Goal: Information Seeking & Learning: Learn about a topic

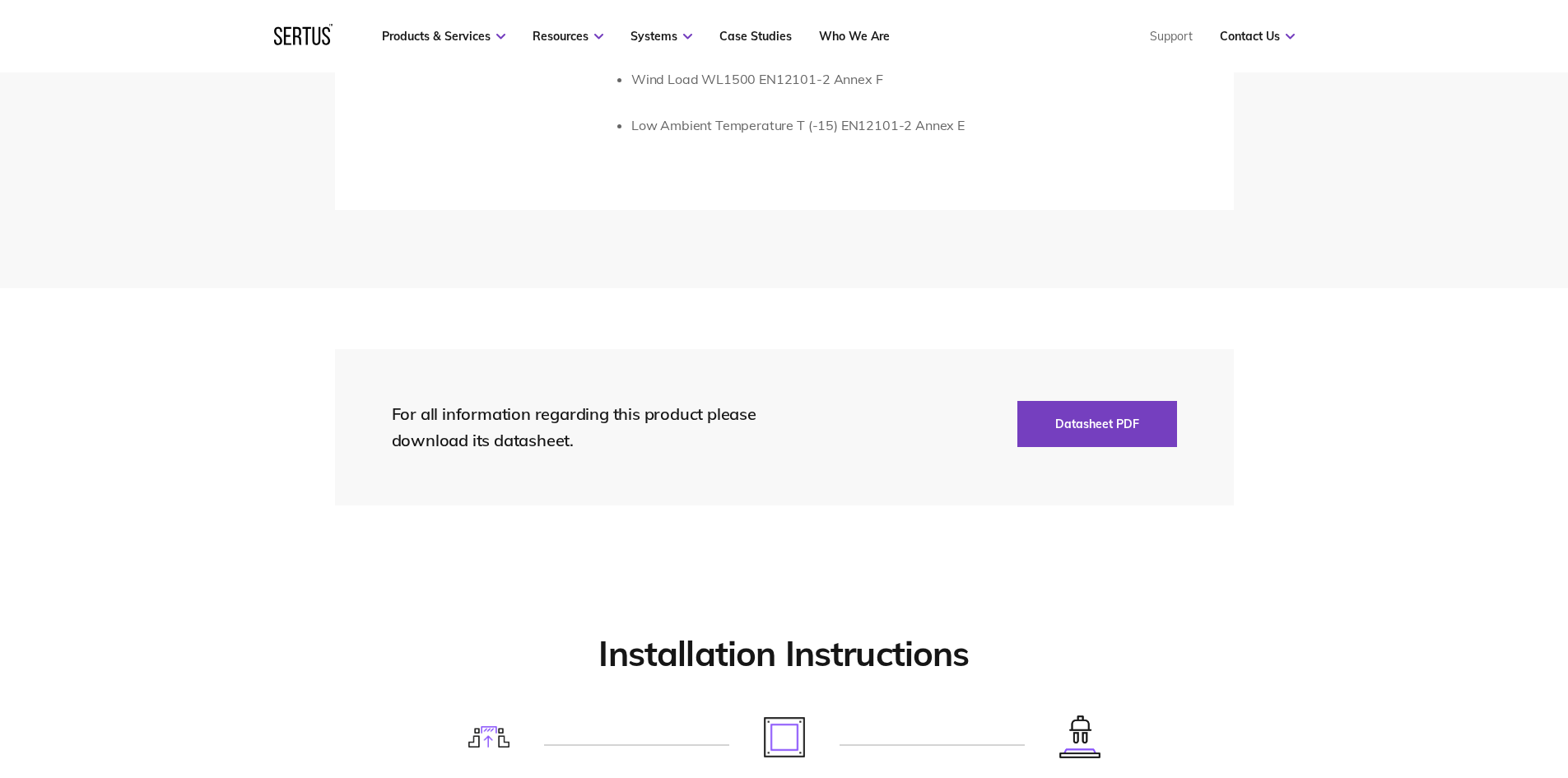
scroll to position [3624, 0]
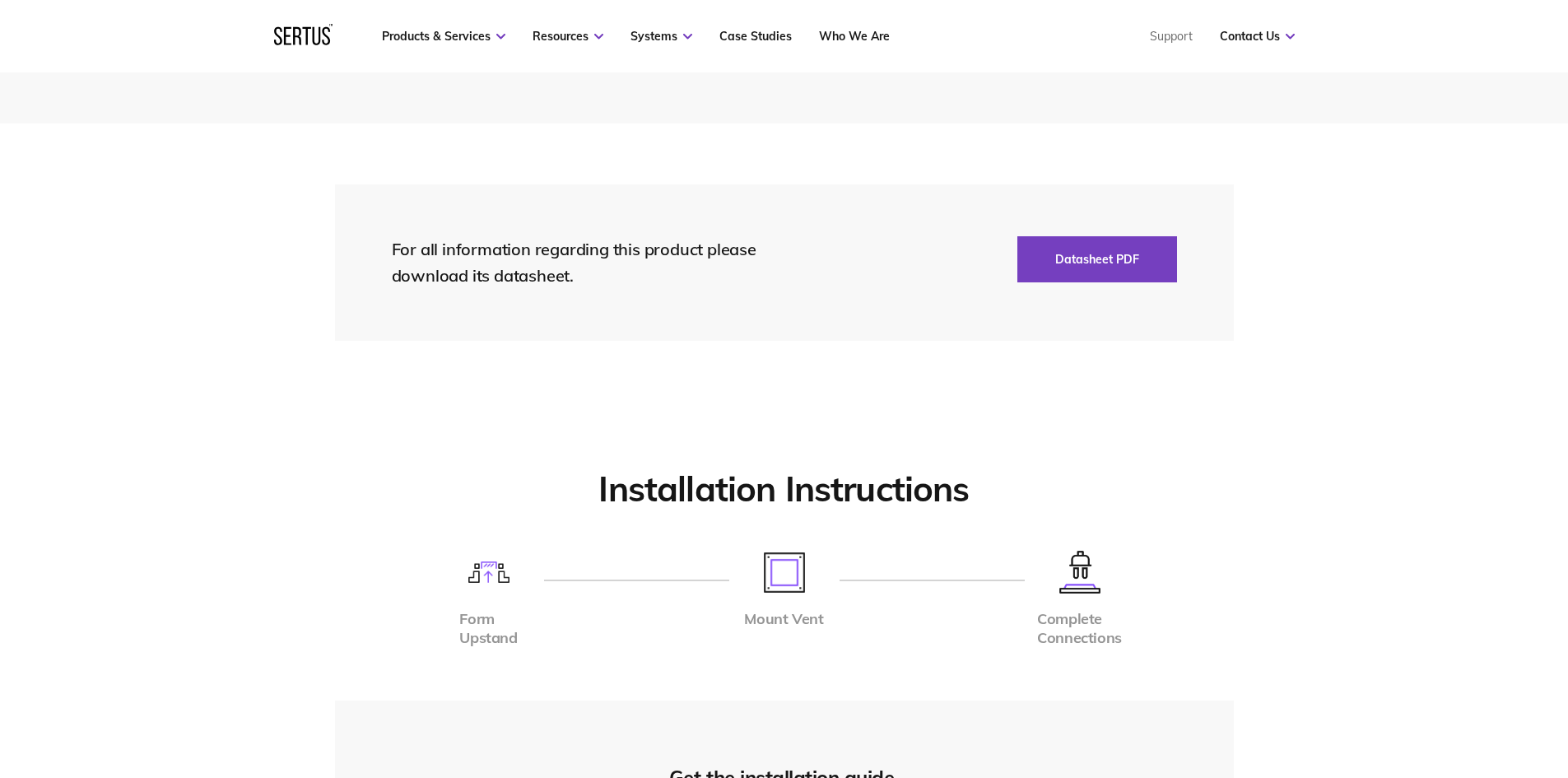
click at [484, 580] on img at bounding box center [489, 572] width 41 height 21
click at [783, 571] on img at bounding box center [784, 573] width 41 height 41
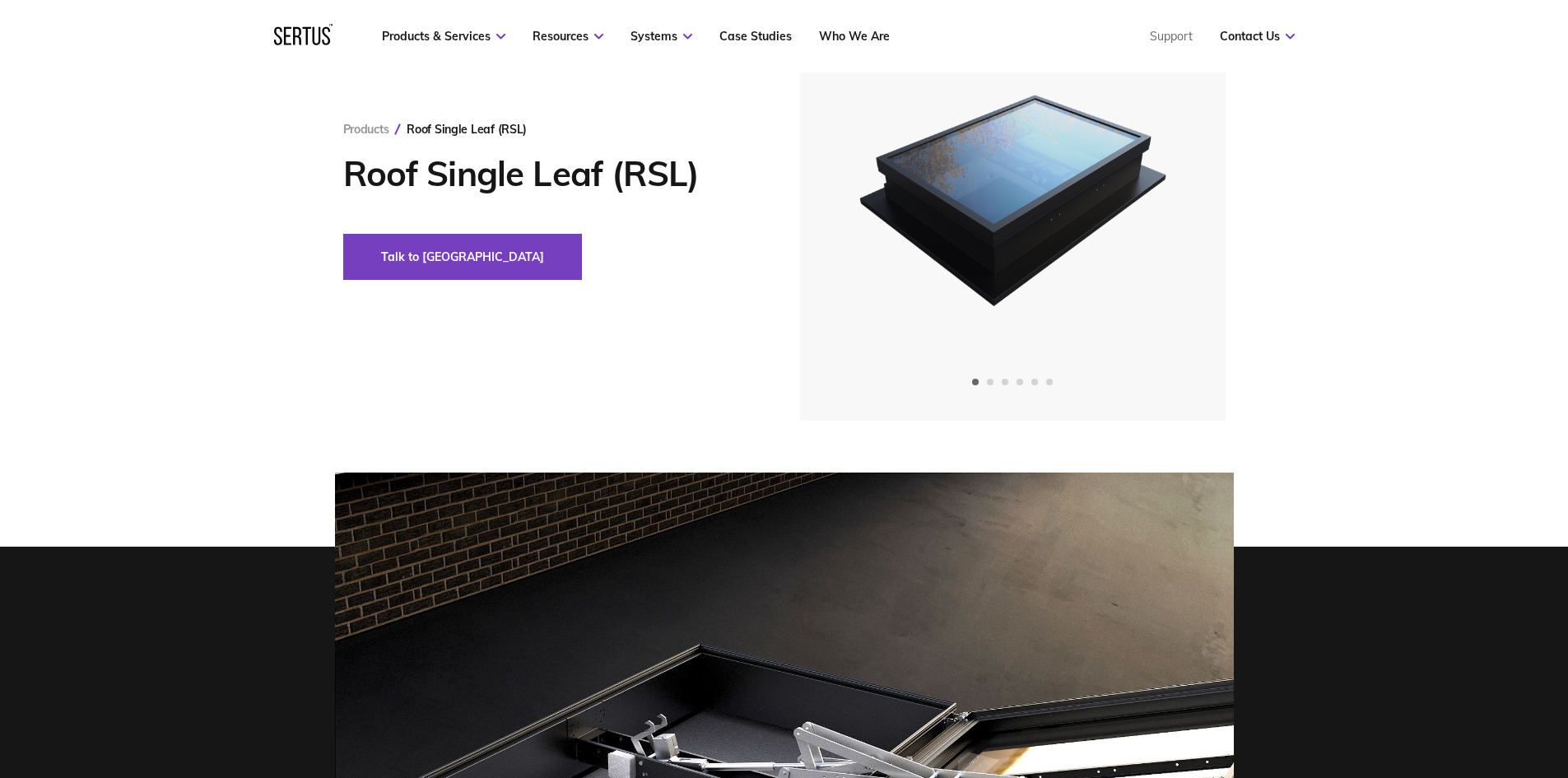
scroll to position [0, 0]
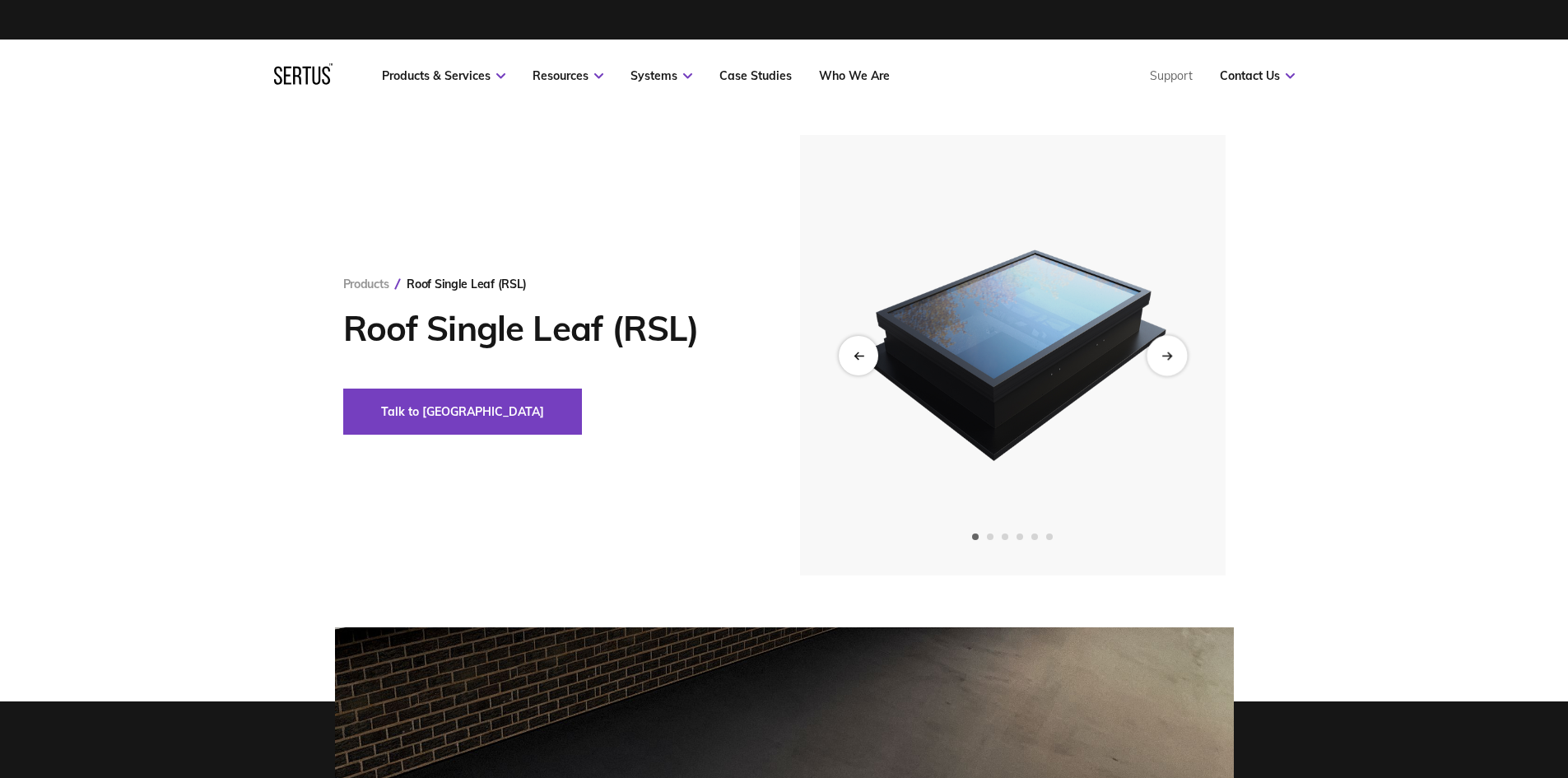
click at [1164, 369] on div "Next slide" at bounding box center [1167, 356] width 41 height 41
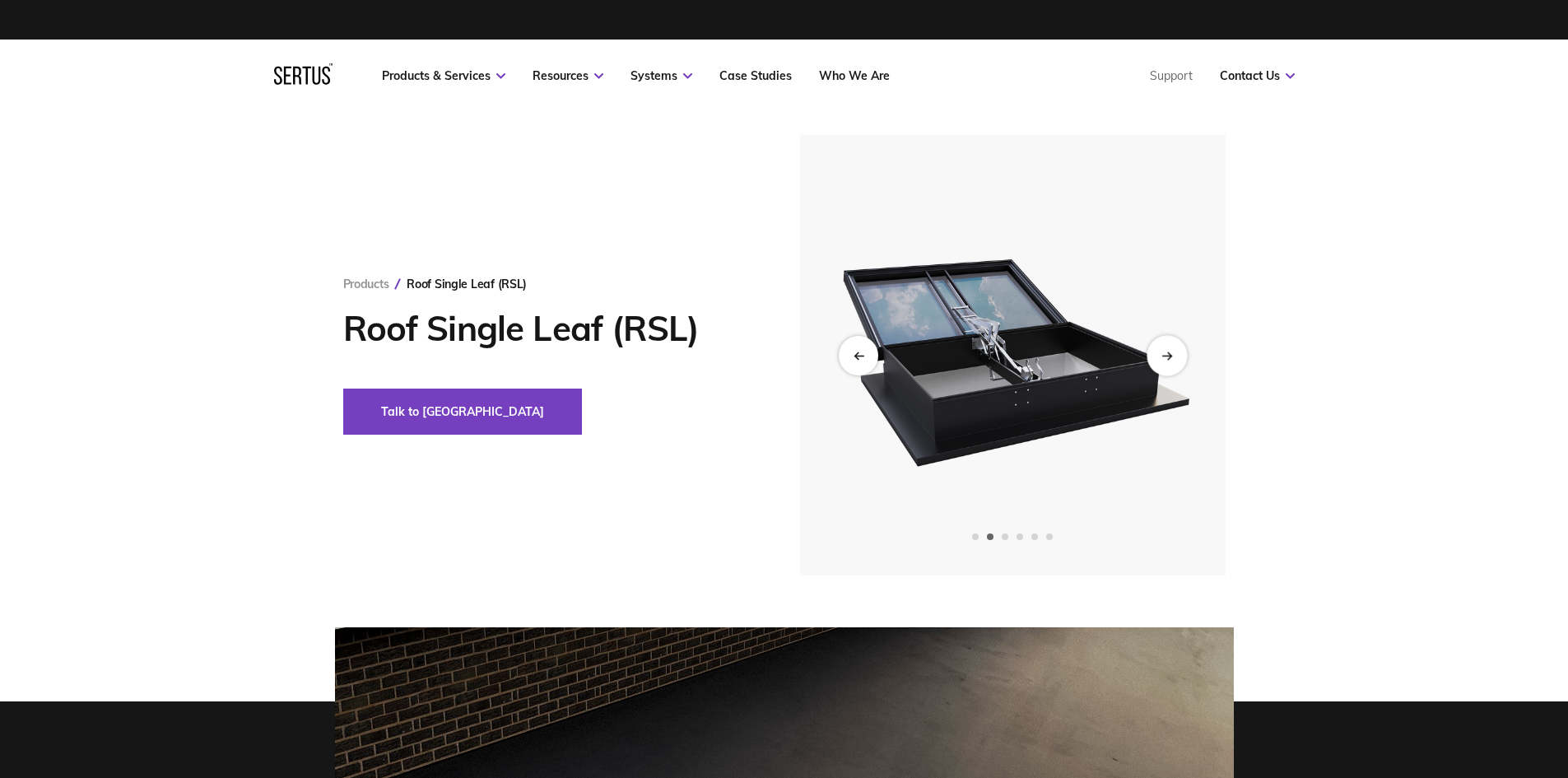
click at [1164, 361] on div "Next slide" at bounding box center [1167, 356] width 41 height 41
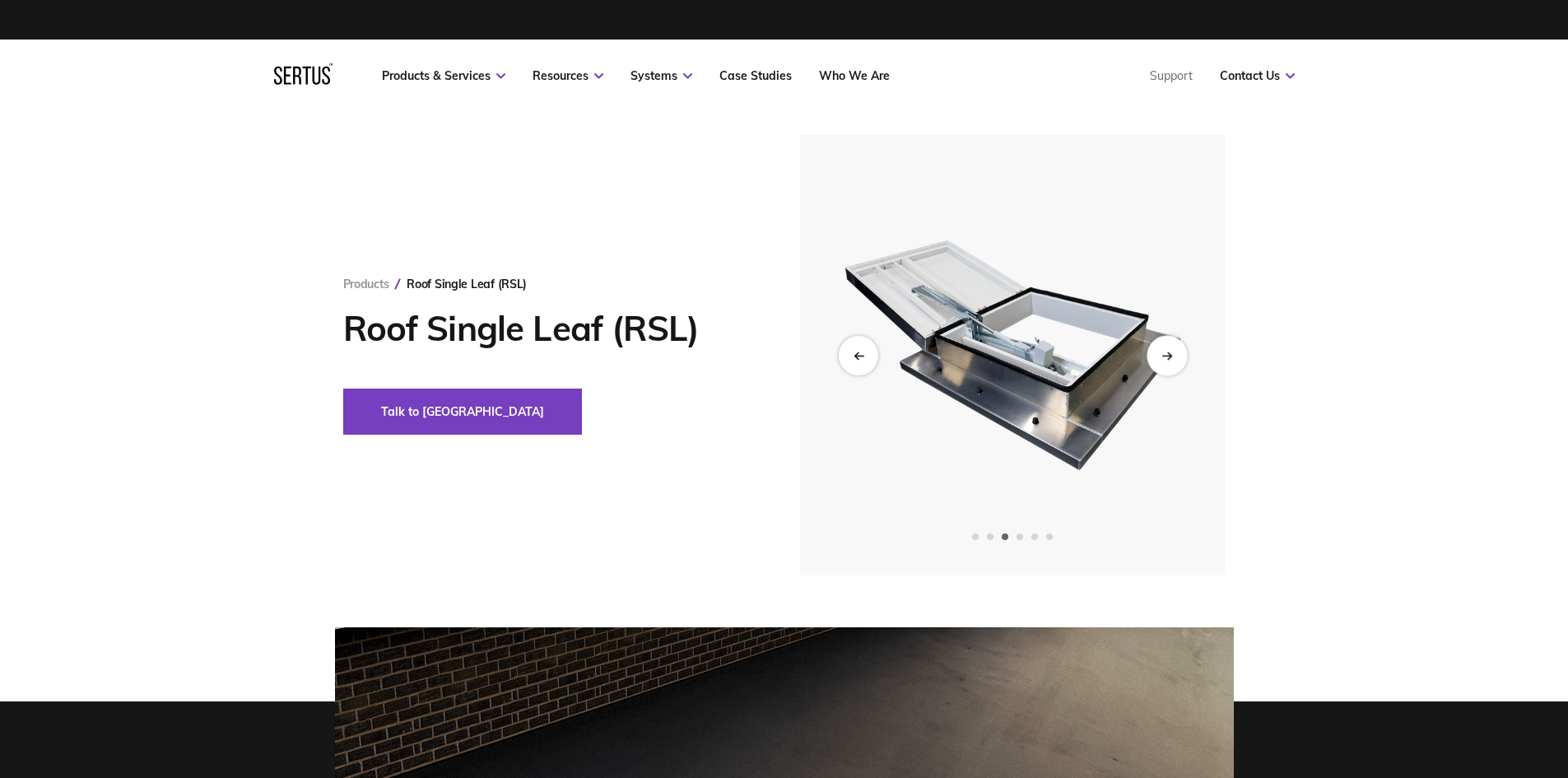
click at [1164, 361] on div "Next slide" at bounding box center [1167, 356] width 41 height 41
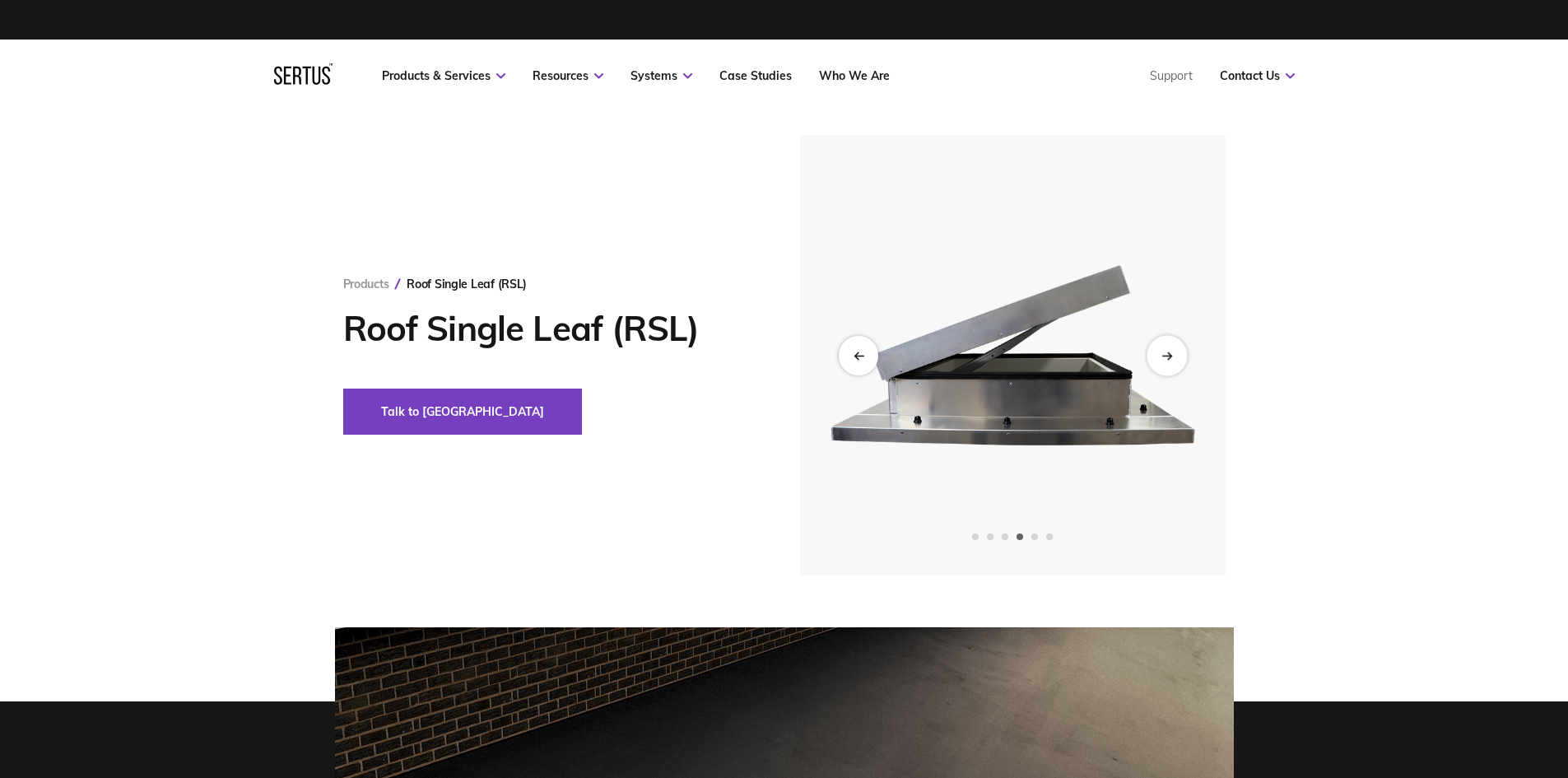
click at [1164, 361] on div "Next slide" at bounding box center [1167, 356] width 41 height 41
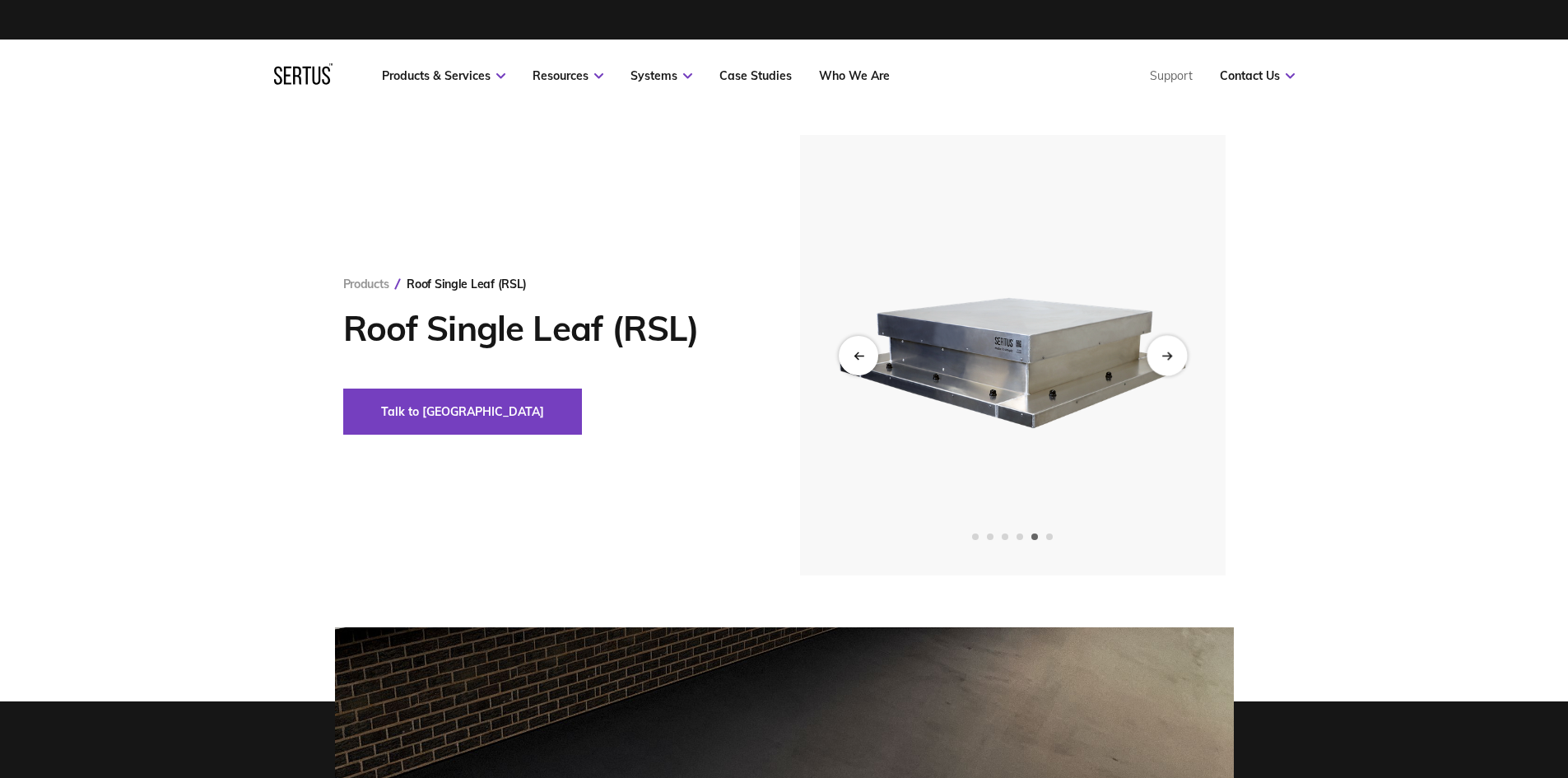
click at [1164, 361] on div "Next slide" at bounding box center [1167, 356] width 41 height 41
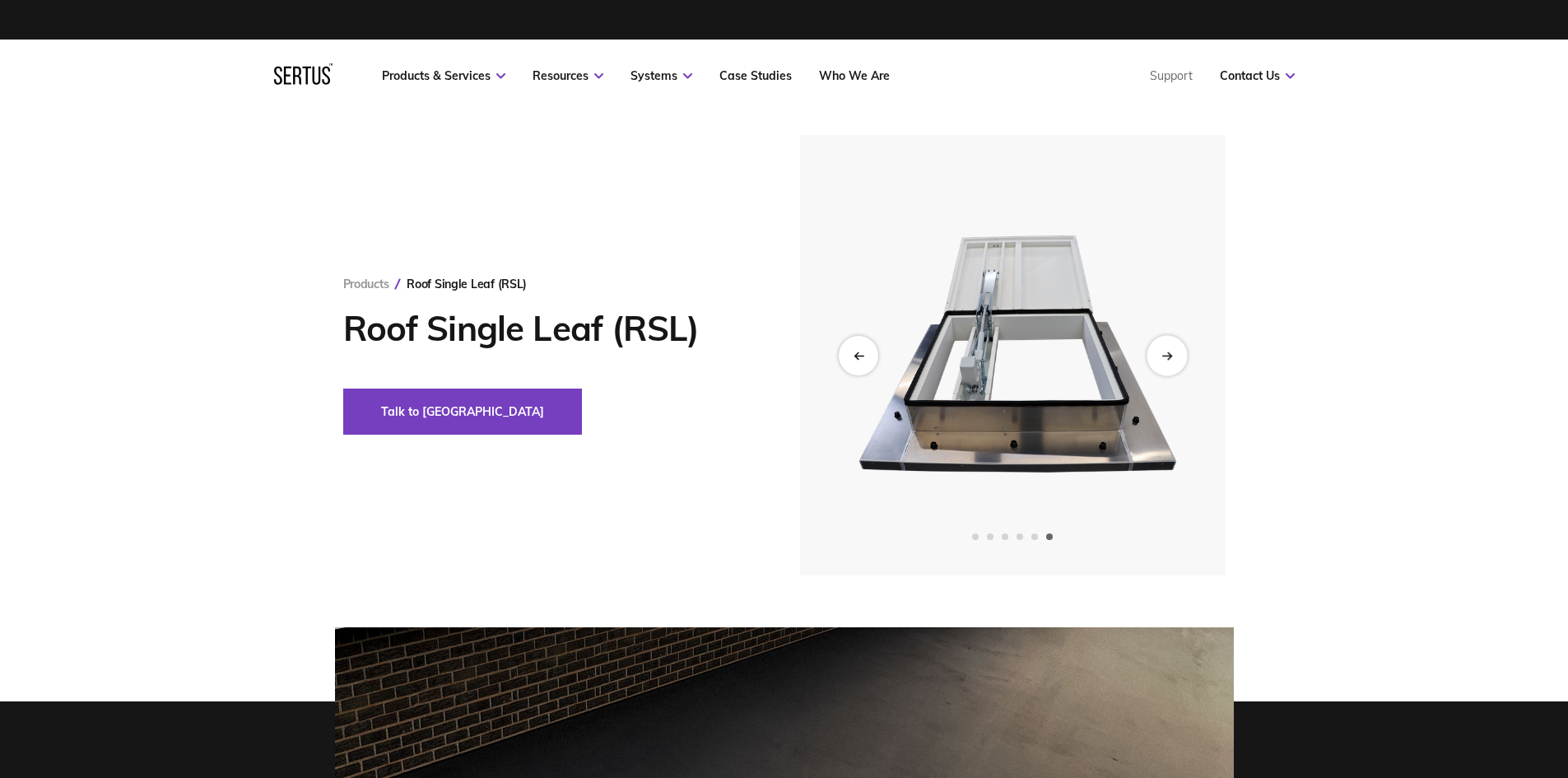
click at [1164, 361] on div "Next slide" at bounding box center [1167, 356] width 41 height 41
click at [1165, 361] on div "Next slide" at bounding box center [1167, 356] width 41 height 41
click at [856, 358] on icon "Previous slide" at bounding box center [858, 356] width 11 height 9
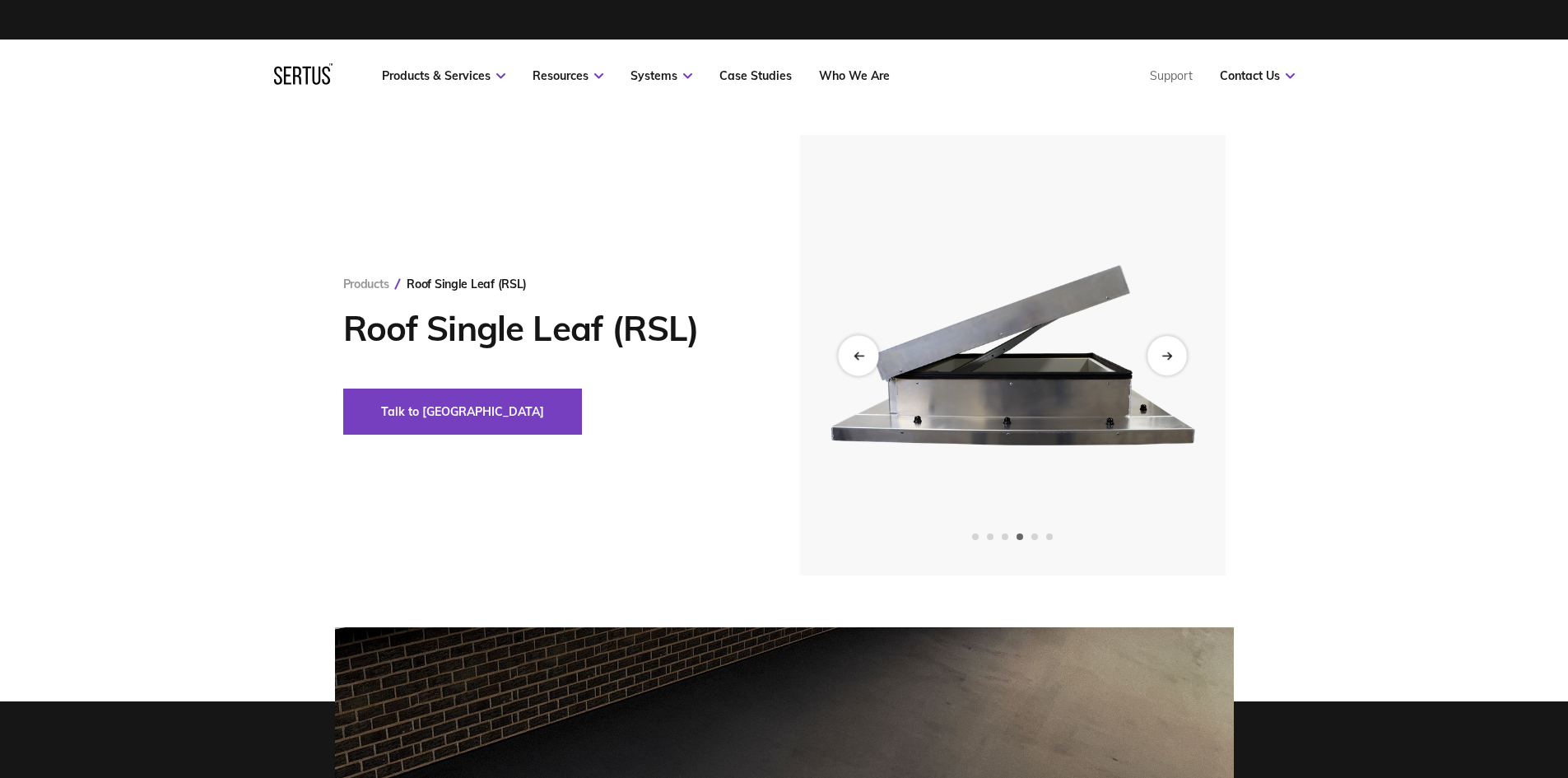
click at [856, 358] on icon "Previous slide" at bounding box center [858, 356] width 11 height 9
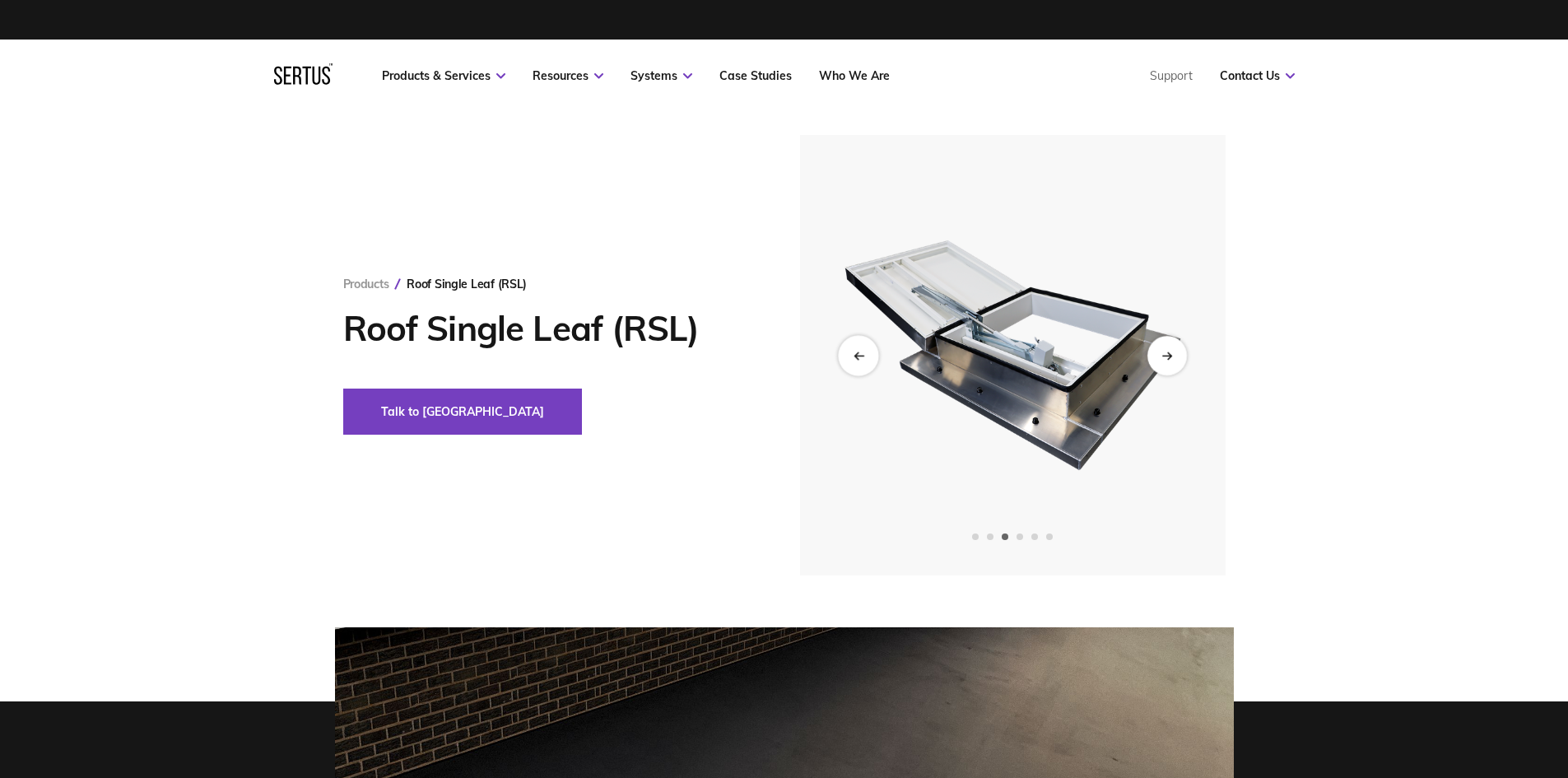
click at [856, 358] on icon "Previous slide" at bounding box center [858, 356] width 11 height 9
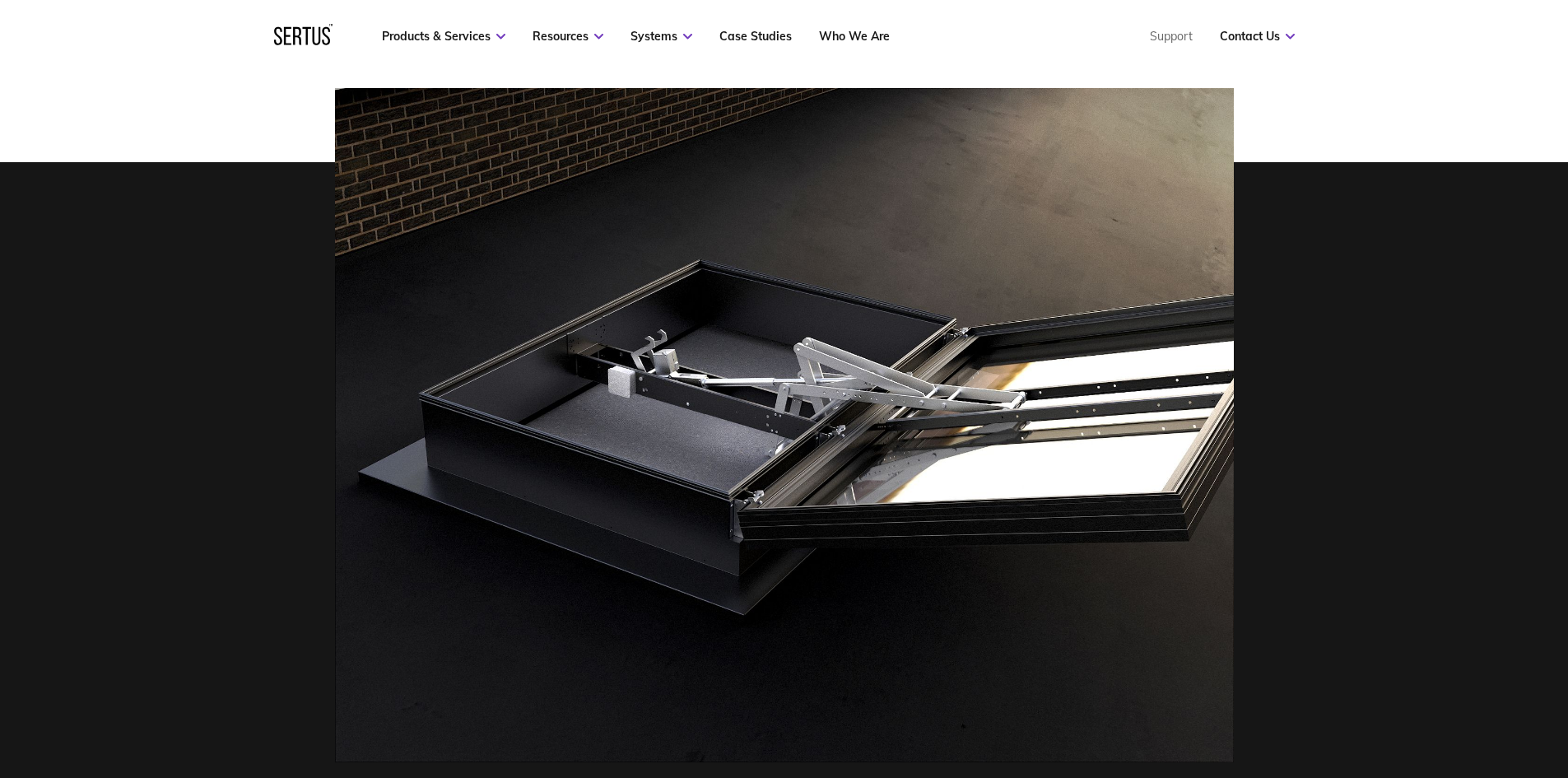
scroll to position [577, 0]
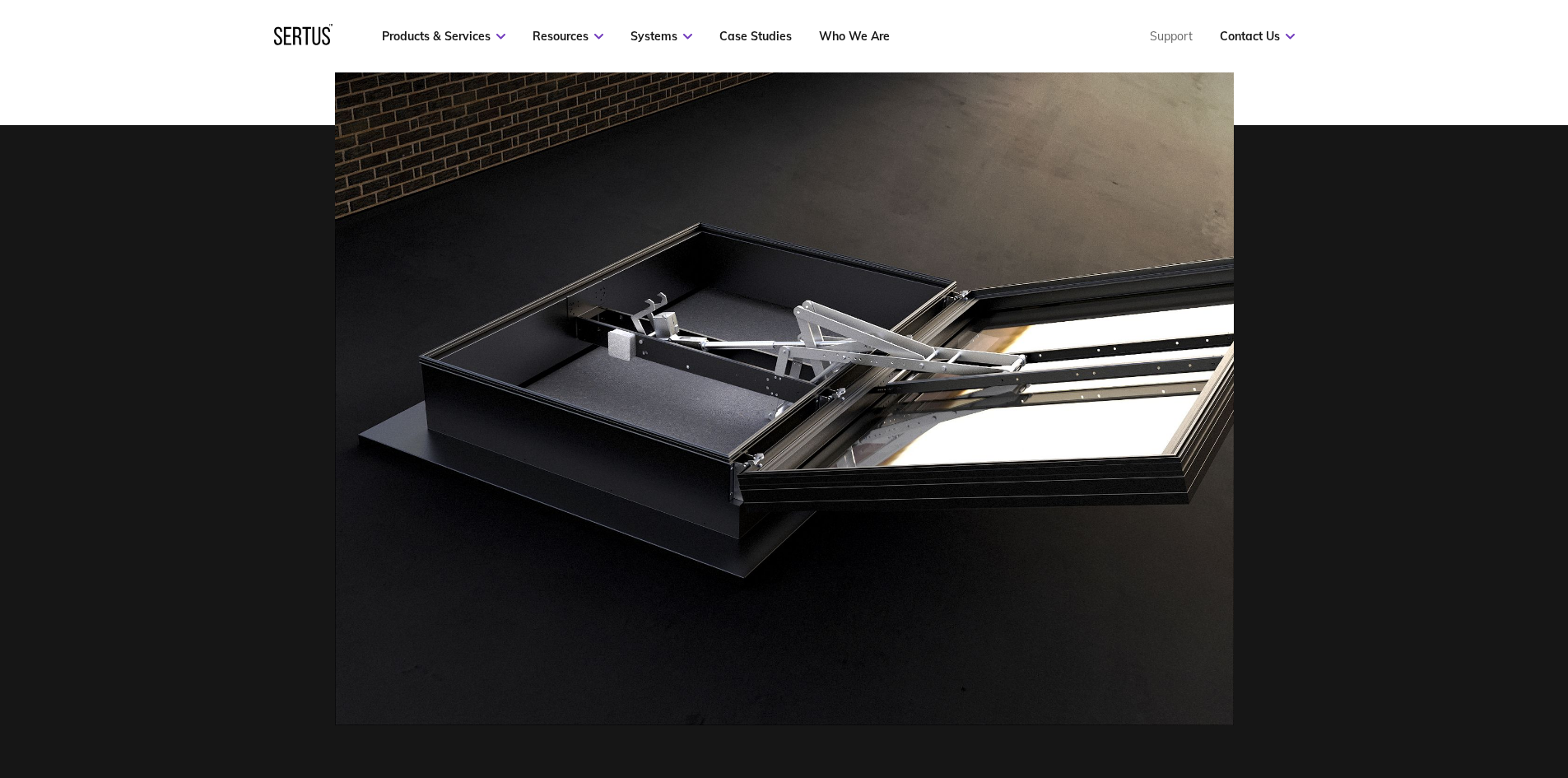
click at [688, 467] on img at bounding box center [784, 388] width 899 height 674
click at [814, 462] on img at bounding box center [784, 388] width 899 height 674
click at [626, 345] on img at bounding box center [784, 388] width 899 height 674
click at [643, 316] on img at bounding box center [784, 388] width 899 height 674
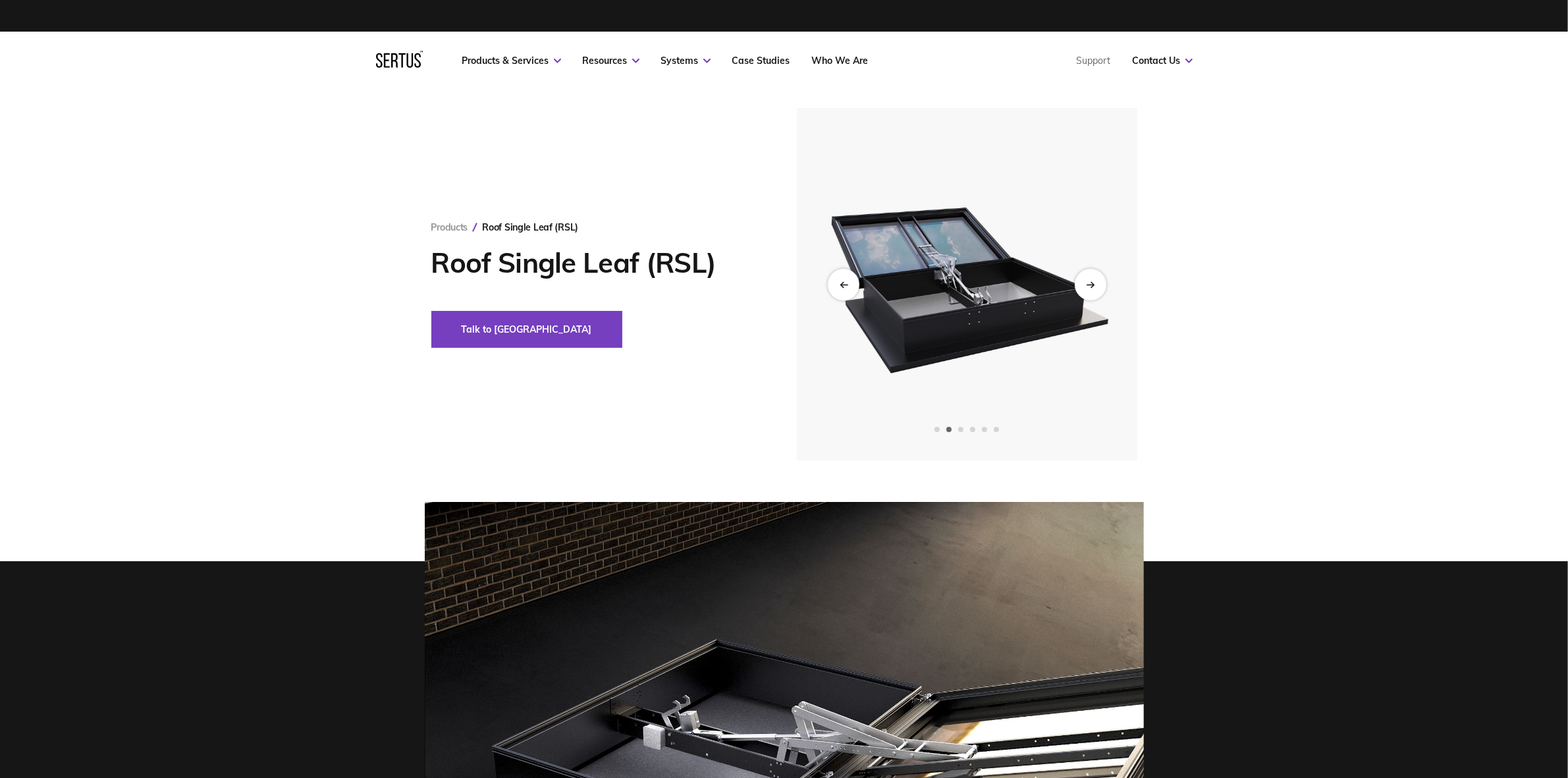
scroll to position [82, 0]
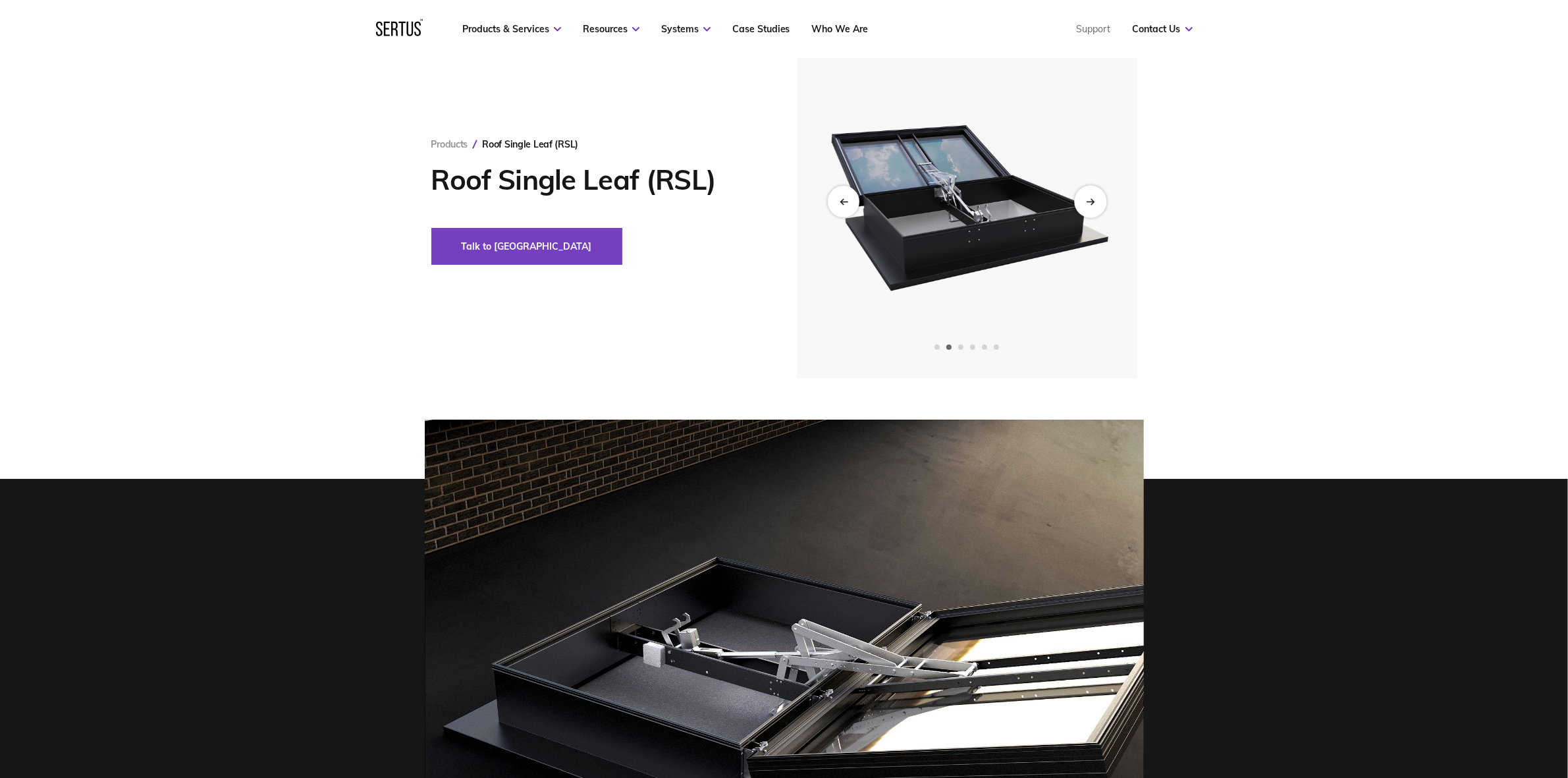
click at [1094, 205] on icon "Next slide" at bounding box center [1090, 202] width 9 height 7
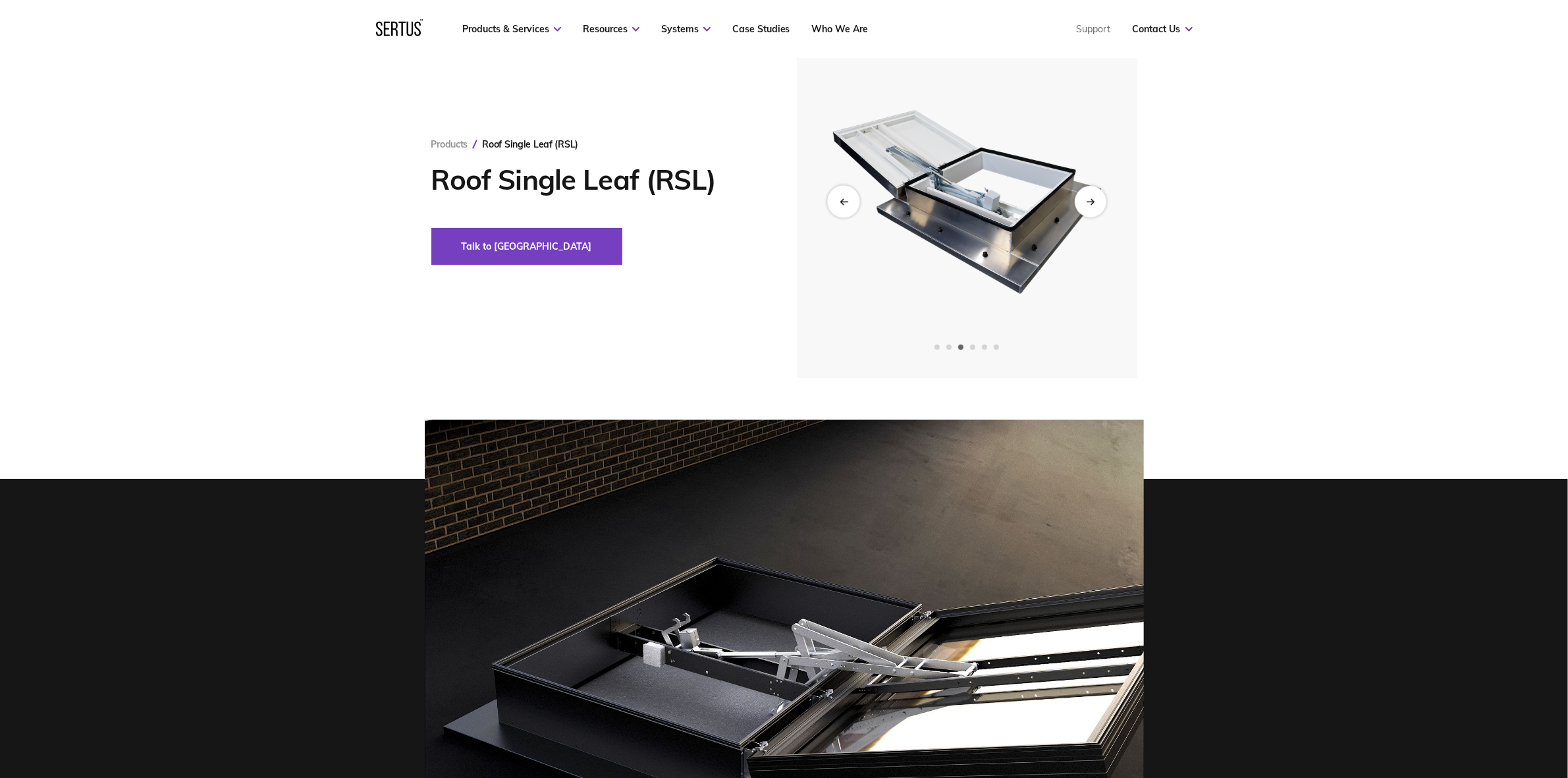
click at [837, 199] on div "Previous slide" at bounding box center [844, 202] width 33 height 33
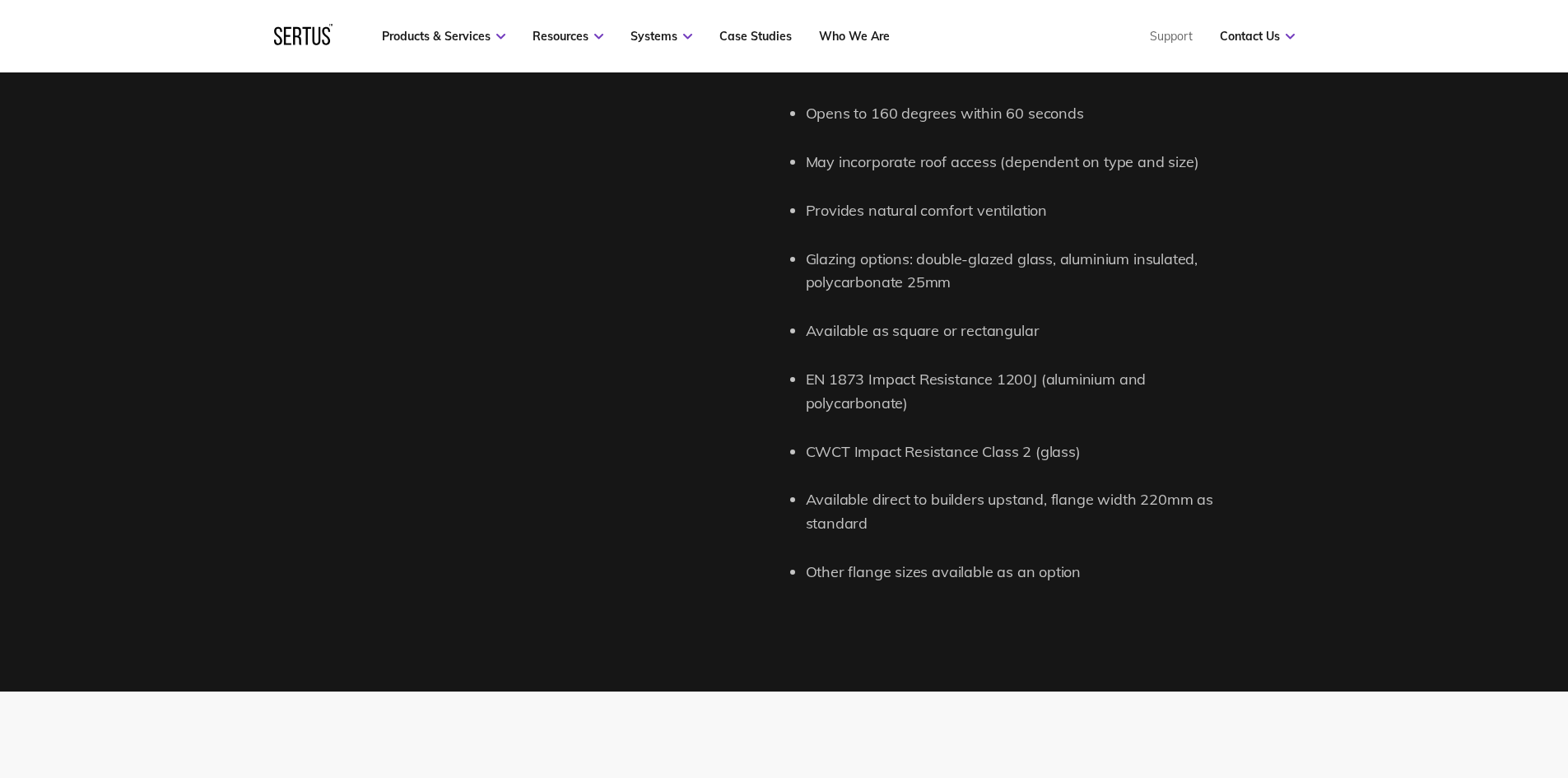
scroll to position [1894, 0]
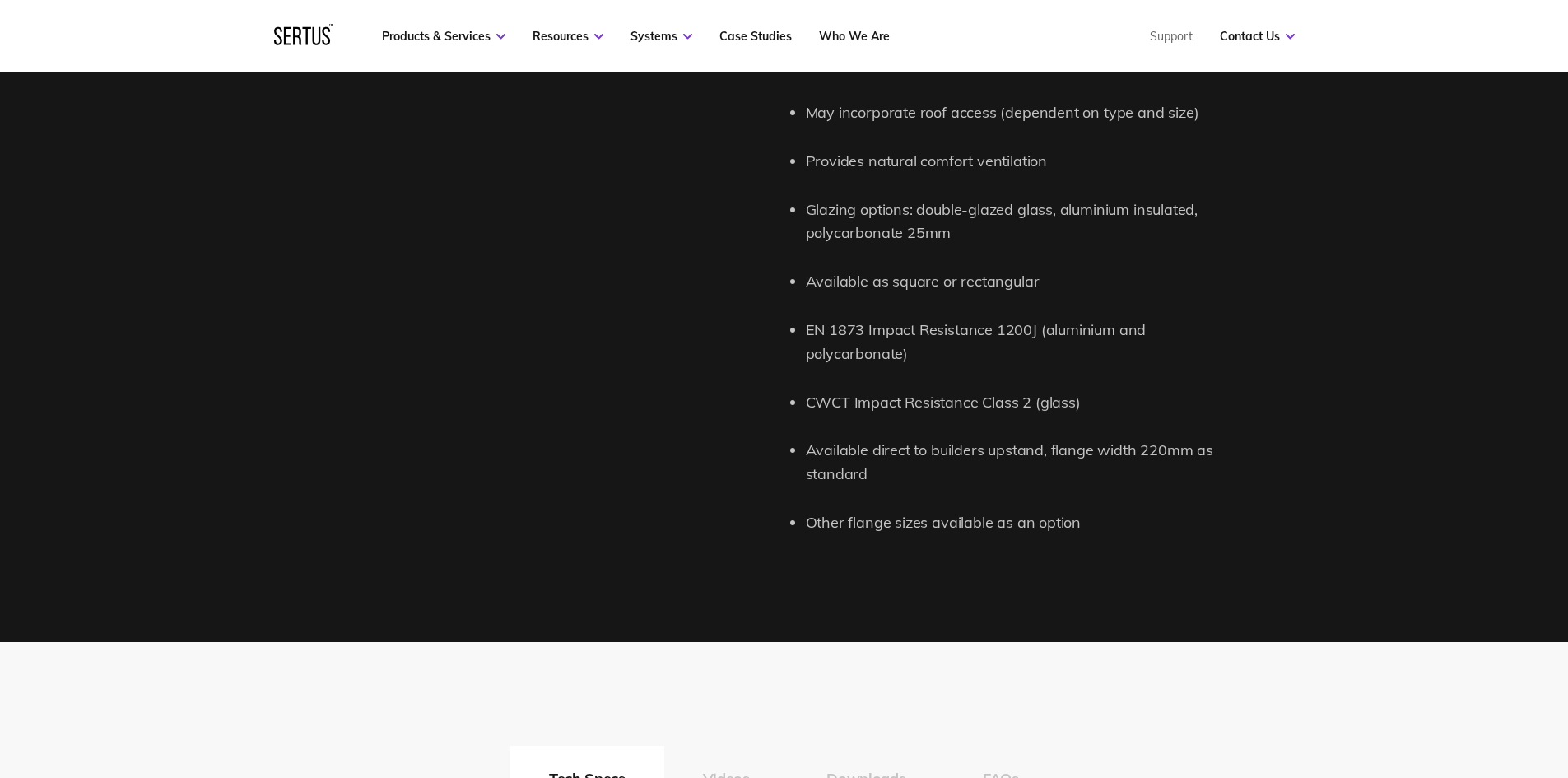
click at [1091, 214] on li "Glazing options: double-glazed glass, aluminium insulated, polycarbonate 25mm" at bounding box center [1020, 222] width 428 height 48
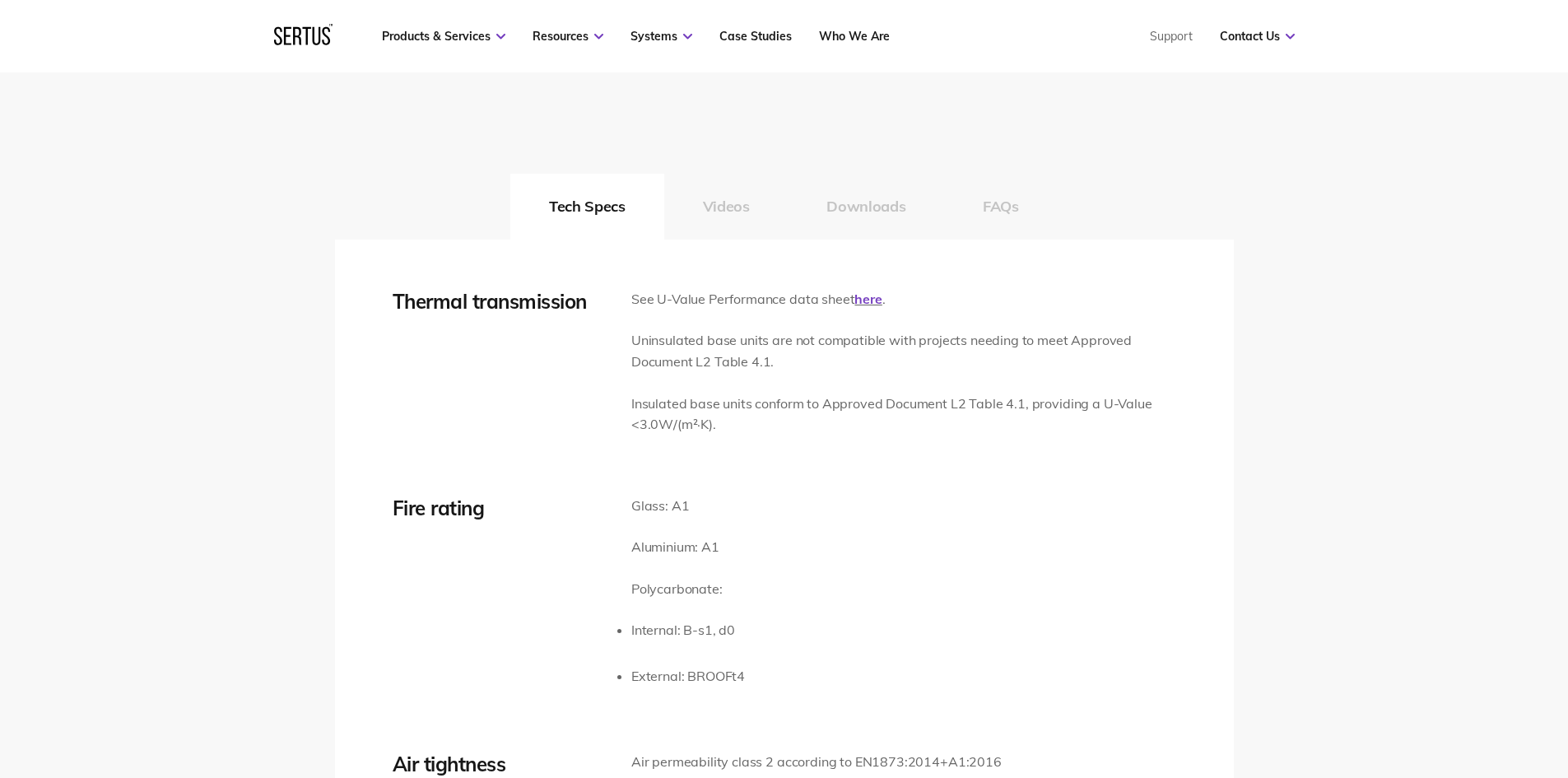
scroll to position [2471, 0]
drag, startPoint x: 744, startPoint y: 198, endPoint x: 773, endPoint y: 196, distance: 29.1
click at [743, 197] on button "Videos" at bounding box center [727, 202] width 124 height 66
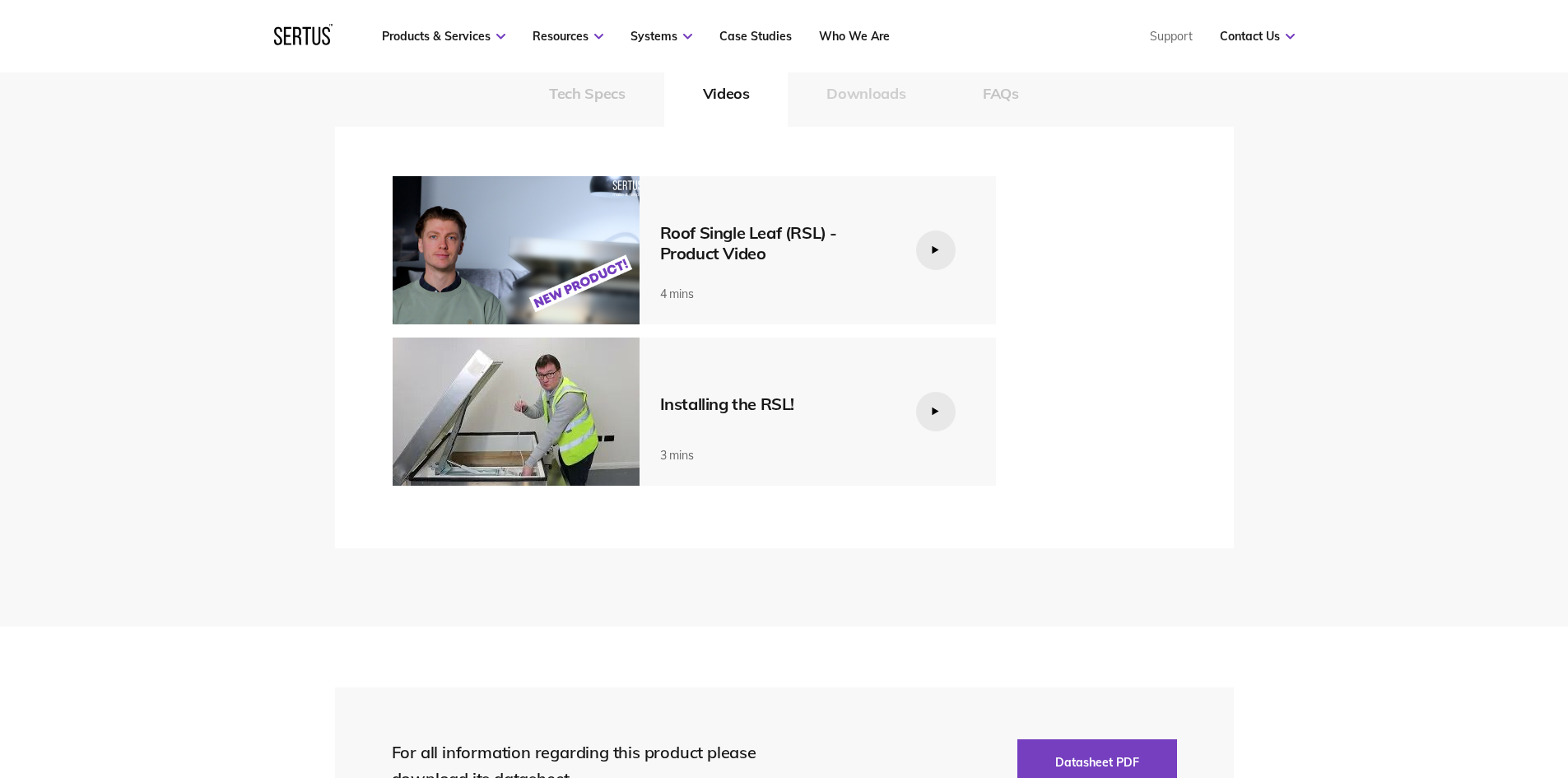
scroll to position [2554, 0]
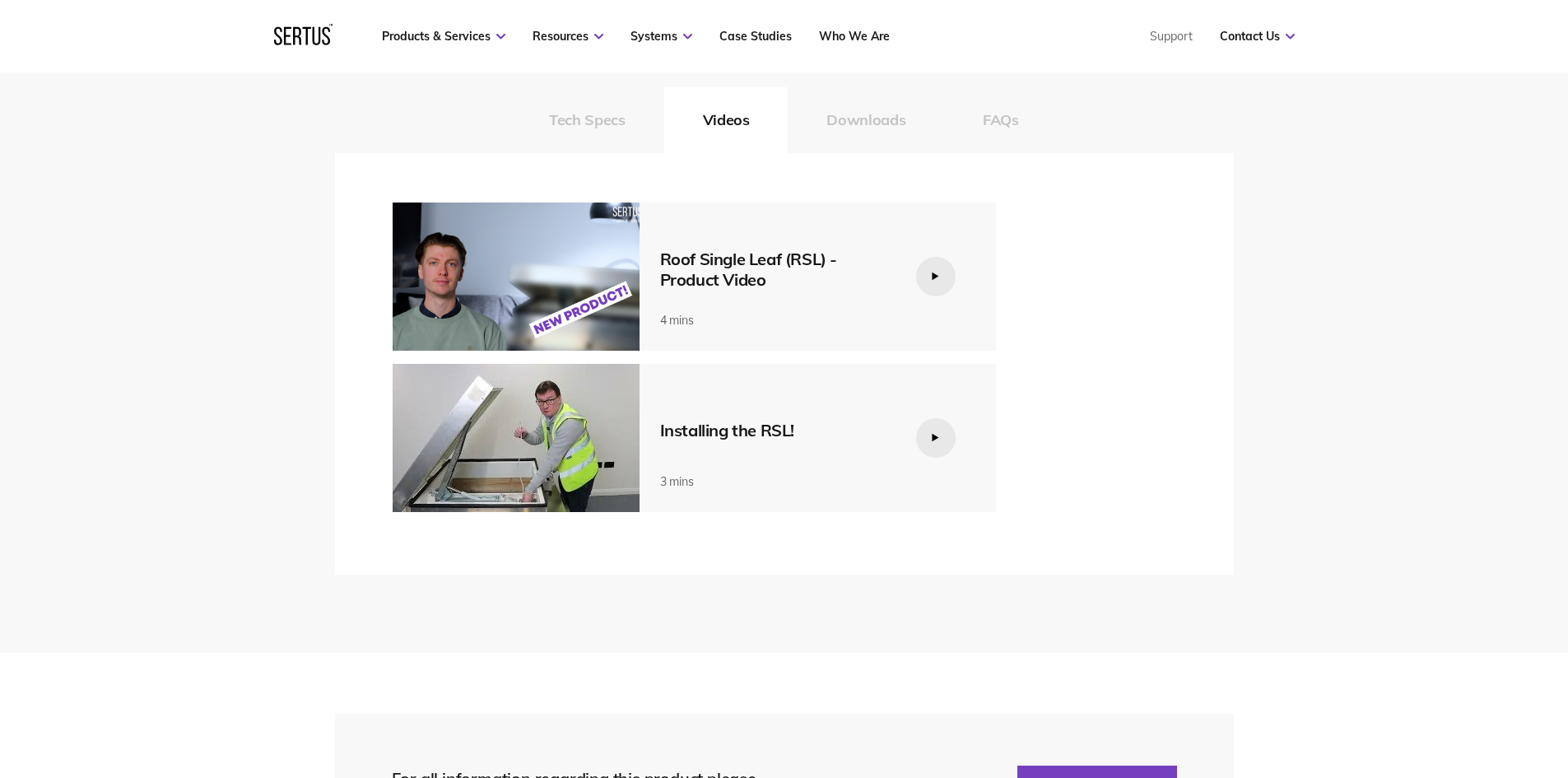
click at [938, 272] on icon at bounding box center [936, 276] width 9 height 9
click at [935, 275] on icon at bounding box center [935, 276] width 6 height 7
click at [932, 274] on icon at bounding box center [936, 276] width 9 height 9
click at [940, 270] on div at bounding box center [936, 276] width 40 height 40
click at [584, 307] on img at bounding box center [516, 277] width 247 height 148
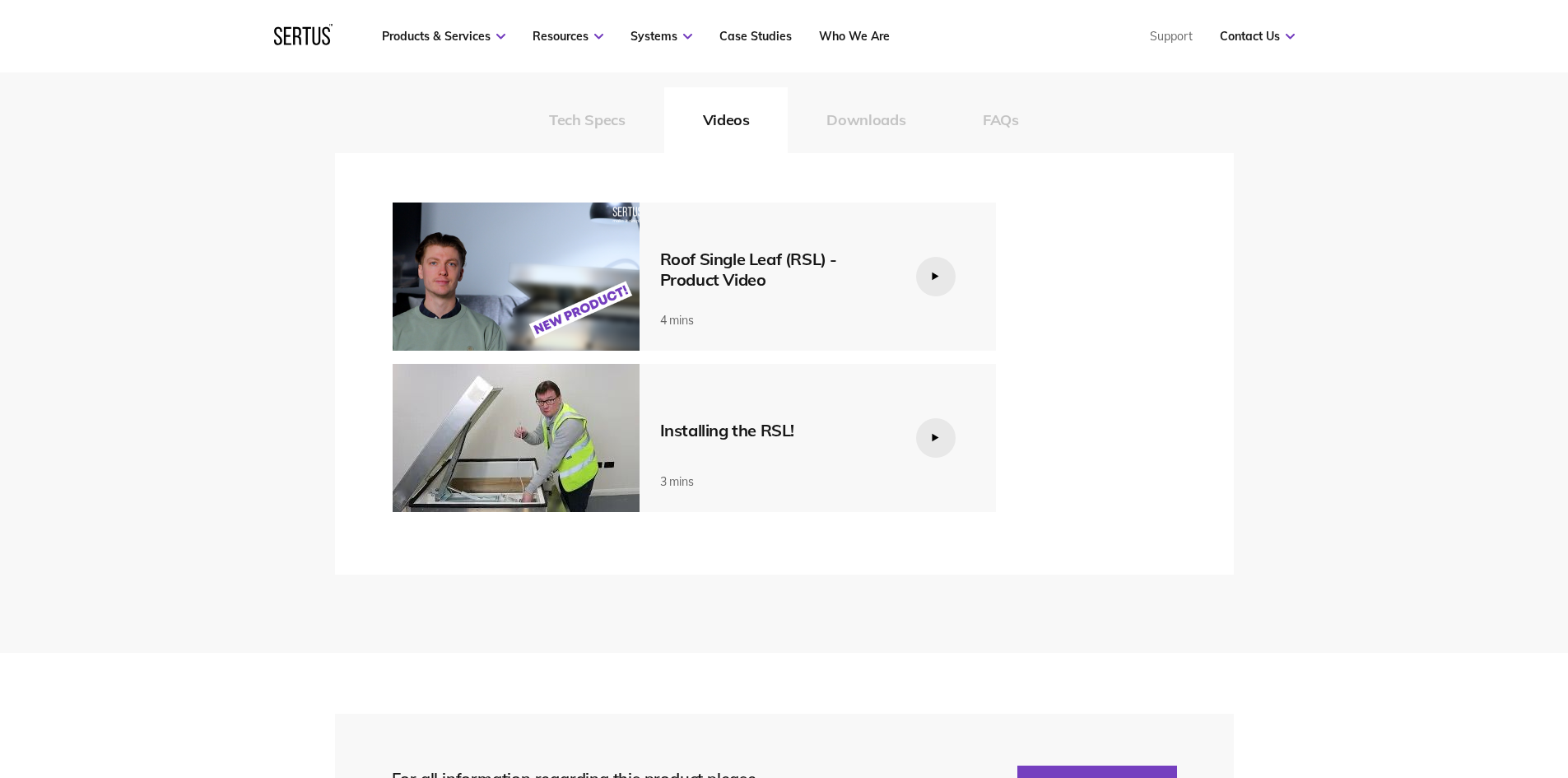
click at [583, 256] on img at bounding box center [516, 277] width 247 height 148
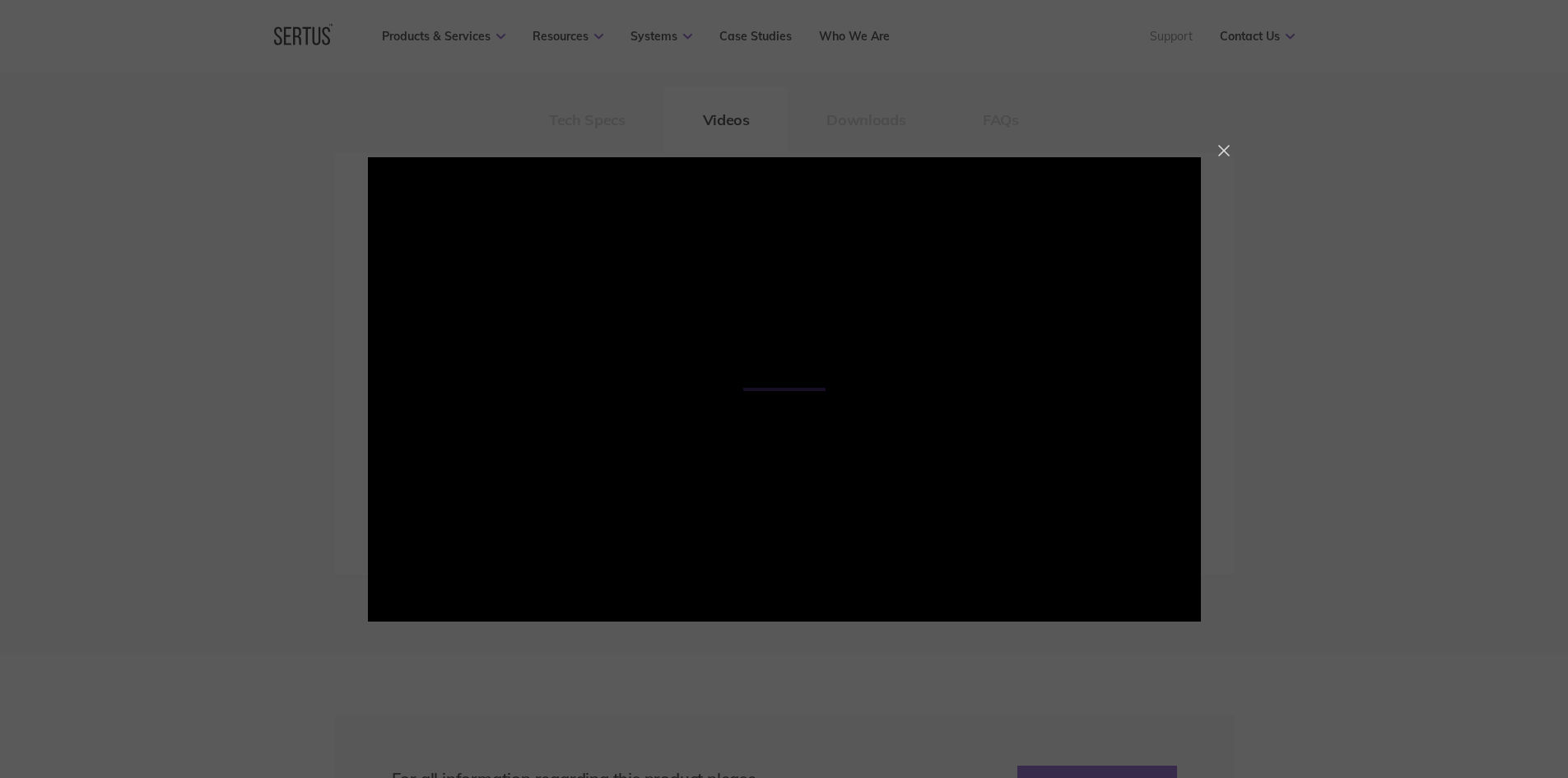
click at [1223, 157] on div at bounding box center [1224, 151] width 11 height 11
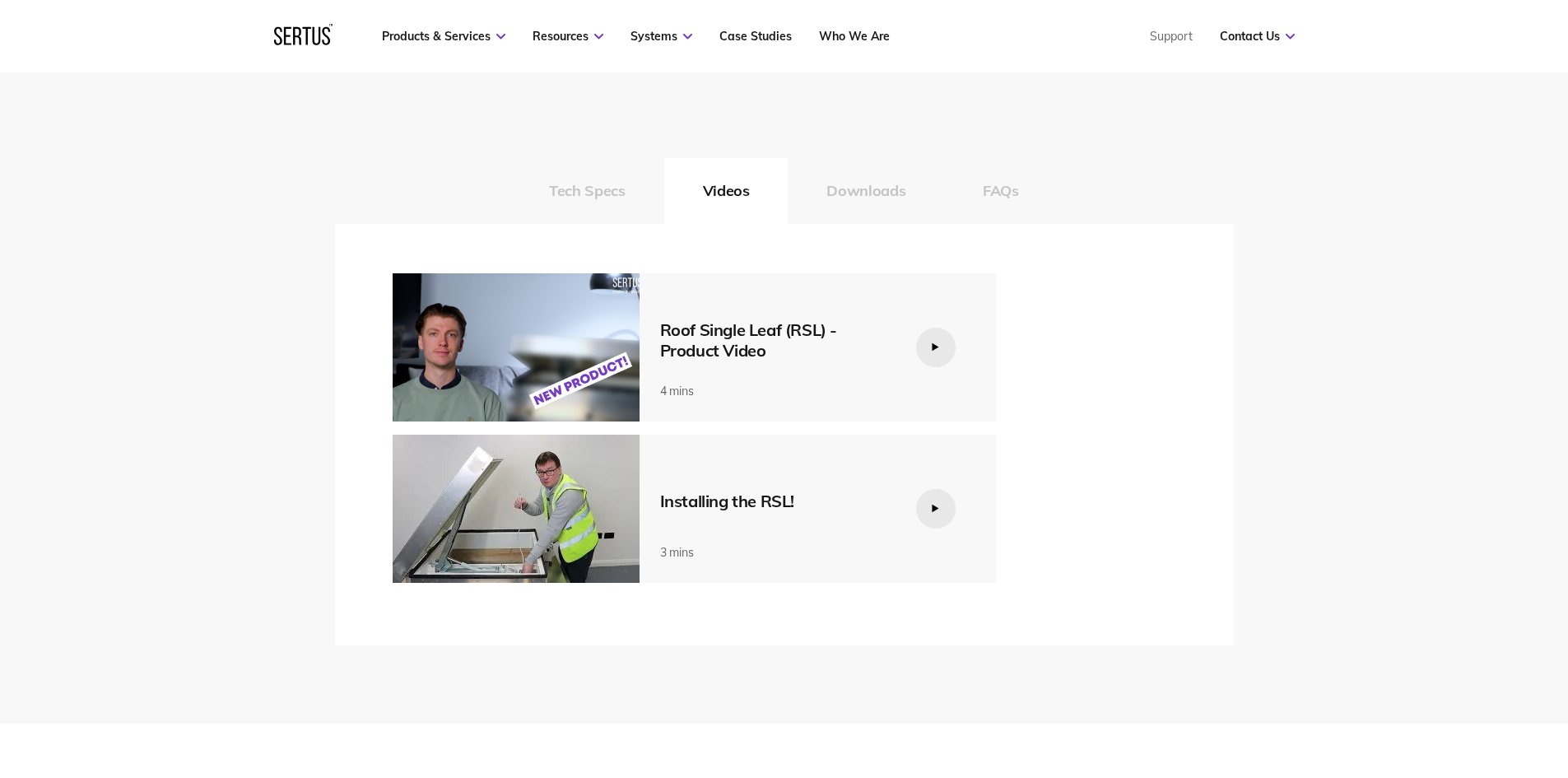
scroll to position [2306, 0]
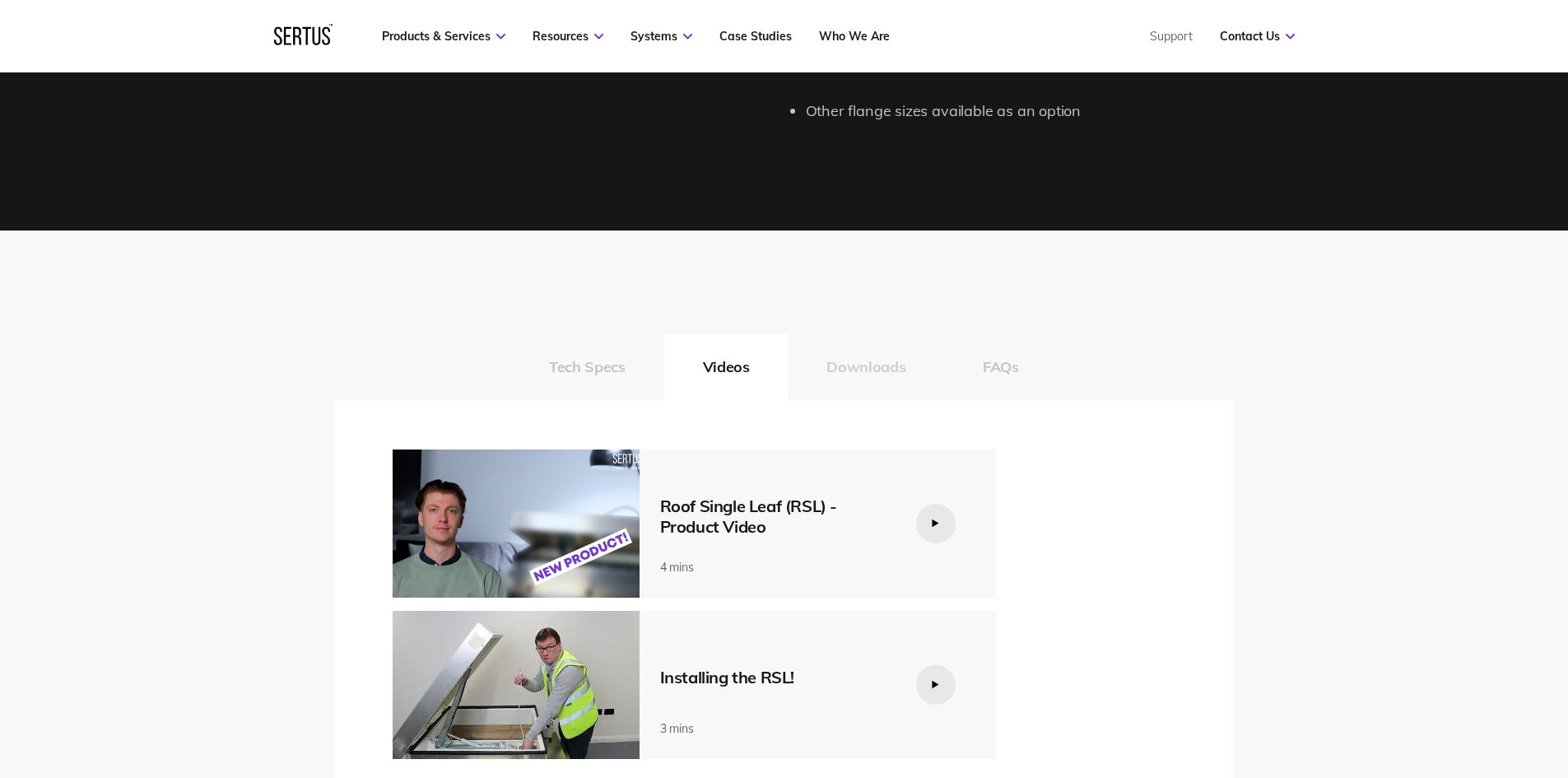
click at [889, 371] on button "Downloads" at bounding box center [865, 367] width 156 height 66
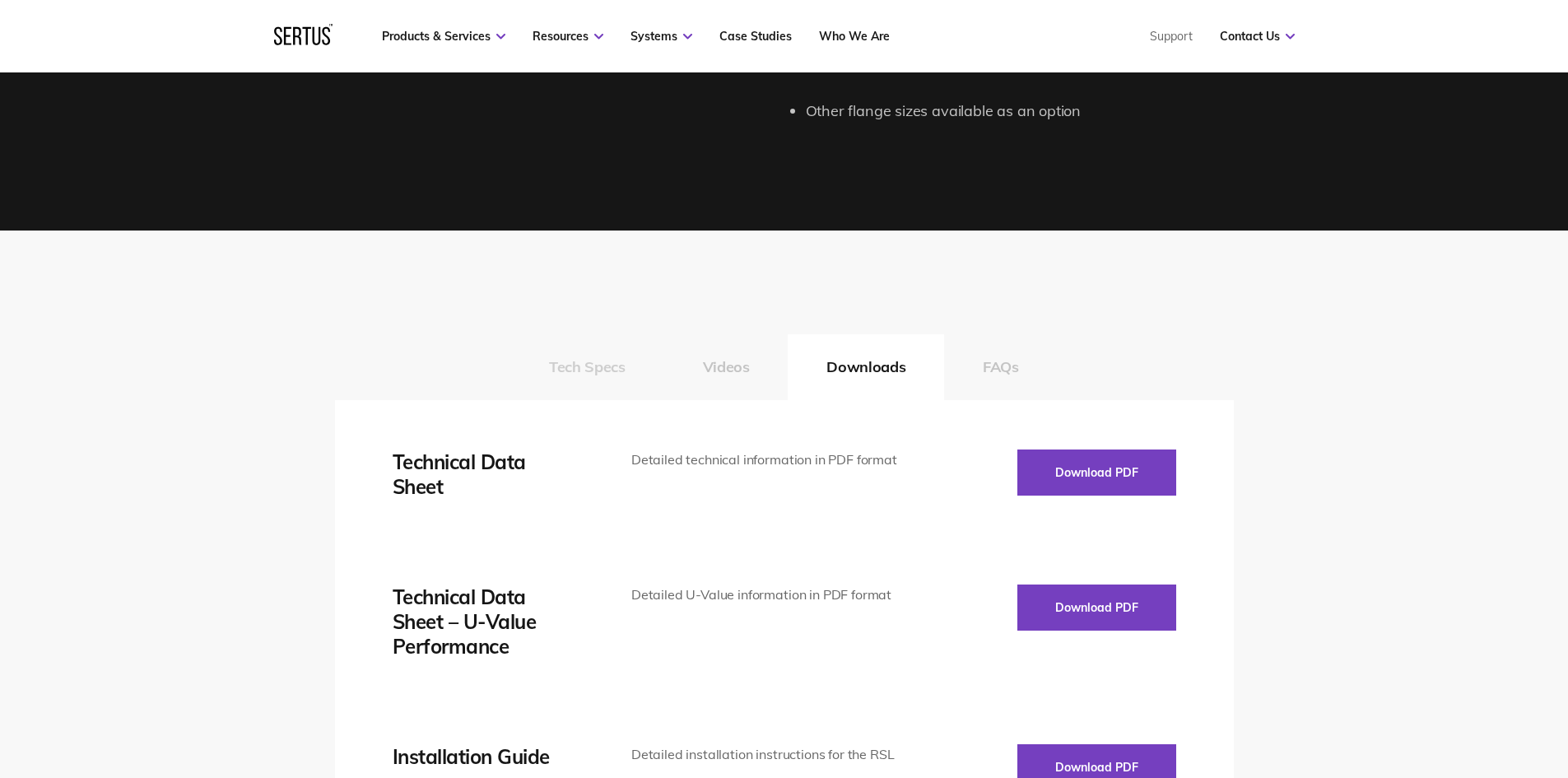
click at [577, 375] on button "Tech Specs" at bounding box center [586, 367] width 153 height 66
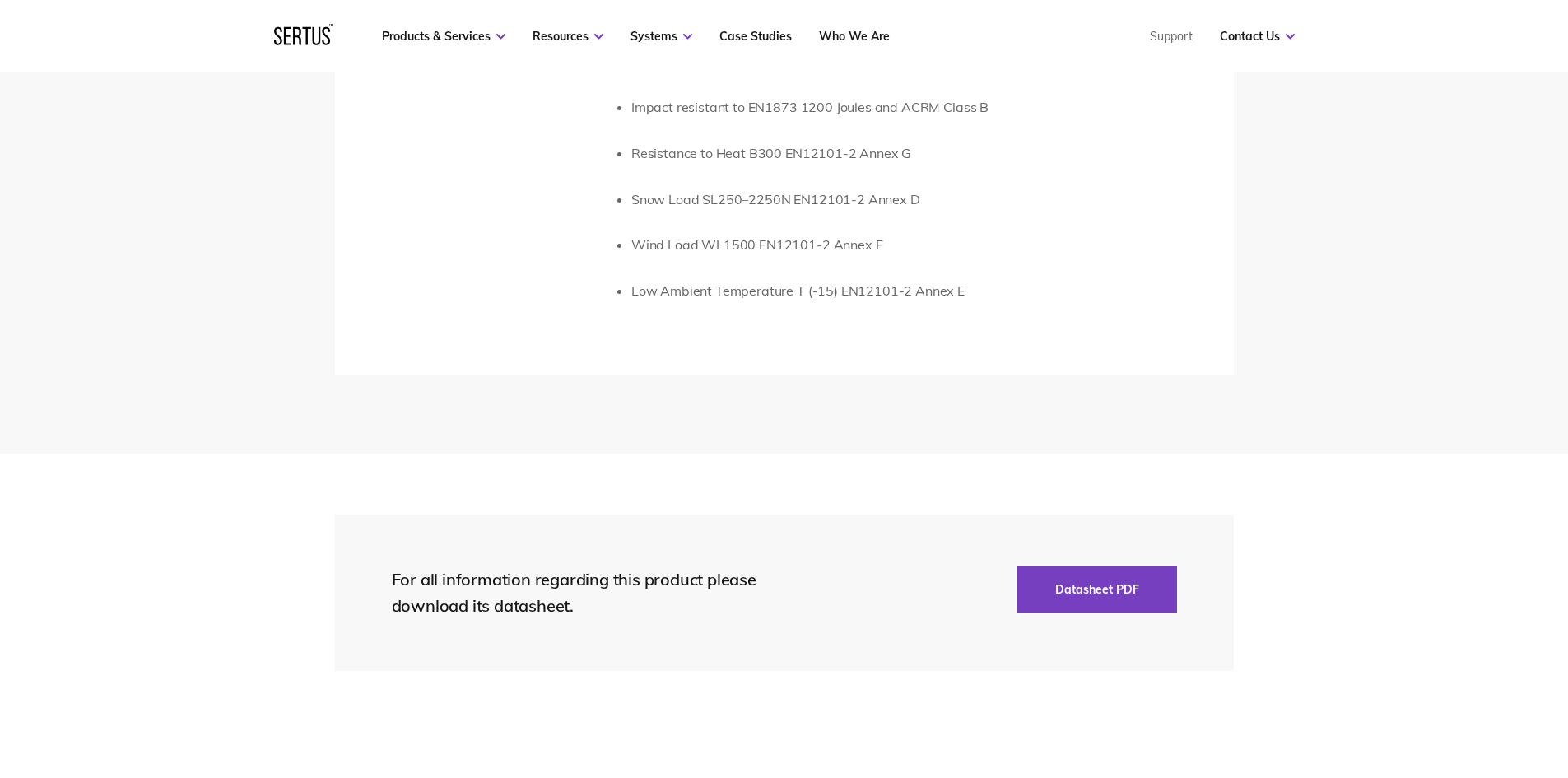
scroll to position [3377, 0]
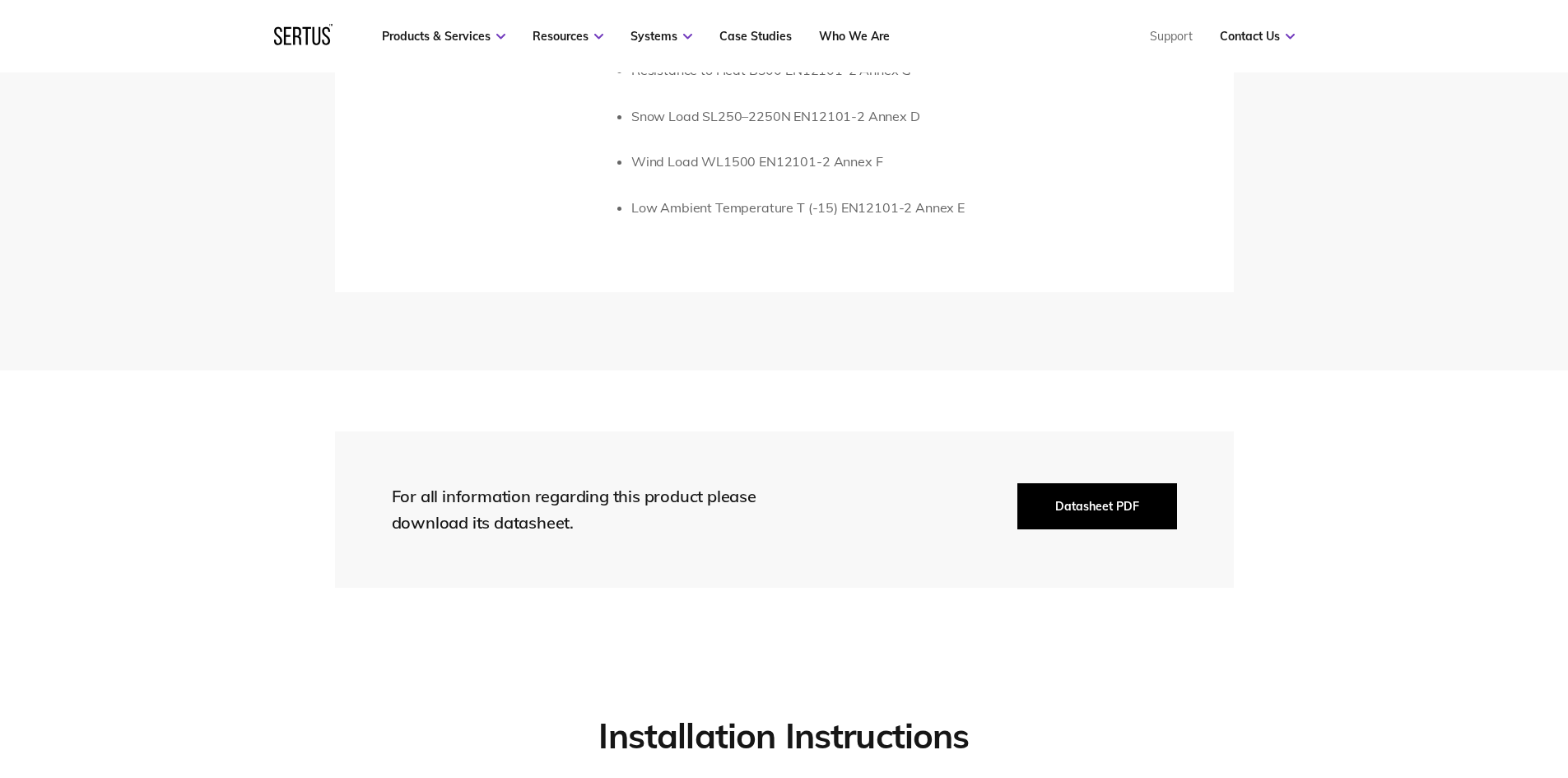
click at [1070, 491] on button "Datasheet PDF" at bounding box center [1097, 507] width 160 height 46
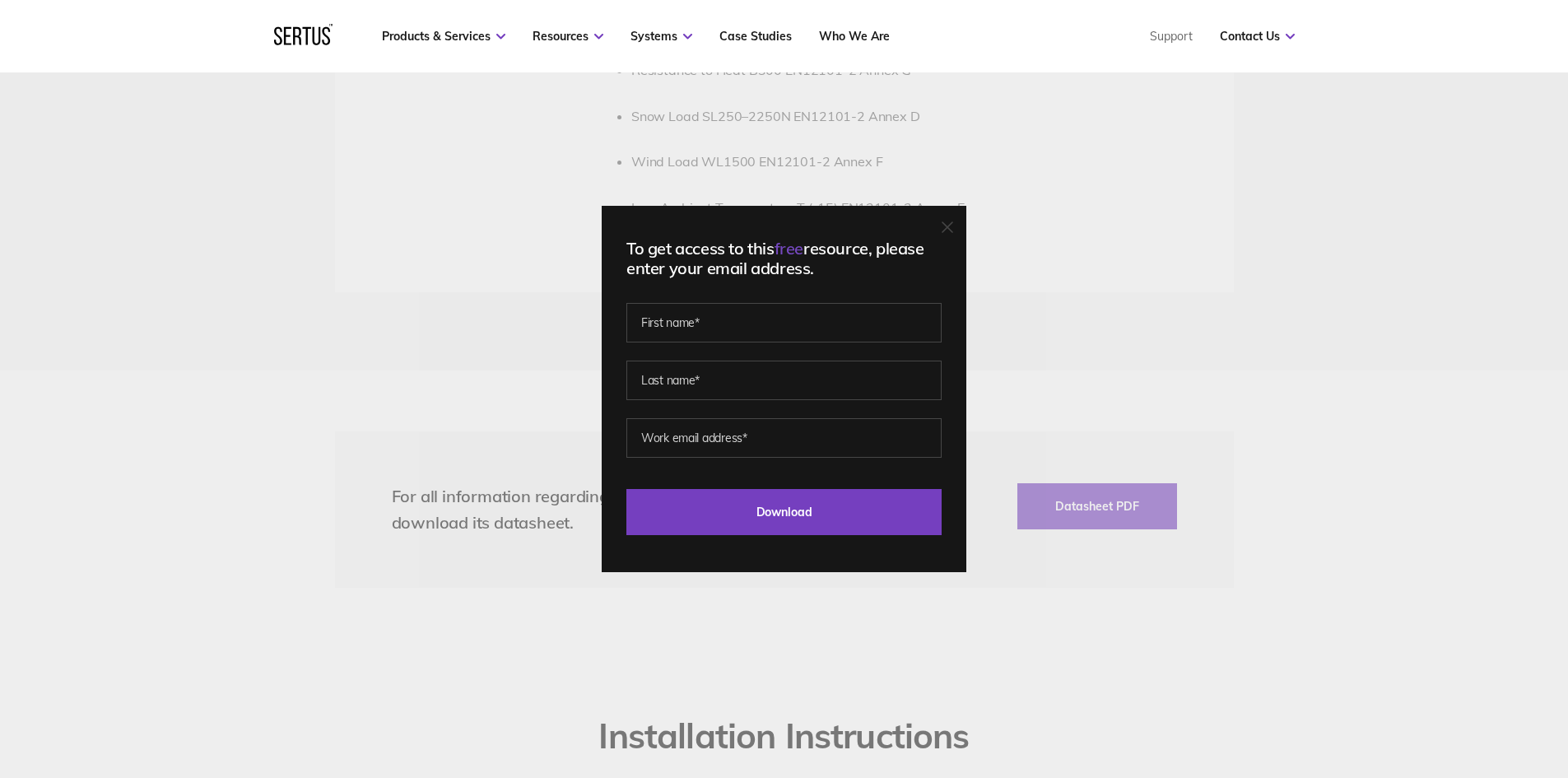
click at [953, 224] on icon at bounding box center [947, 227] width 11 height 11
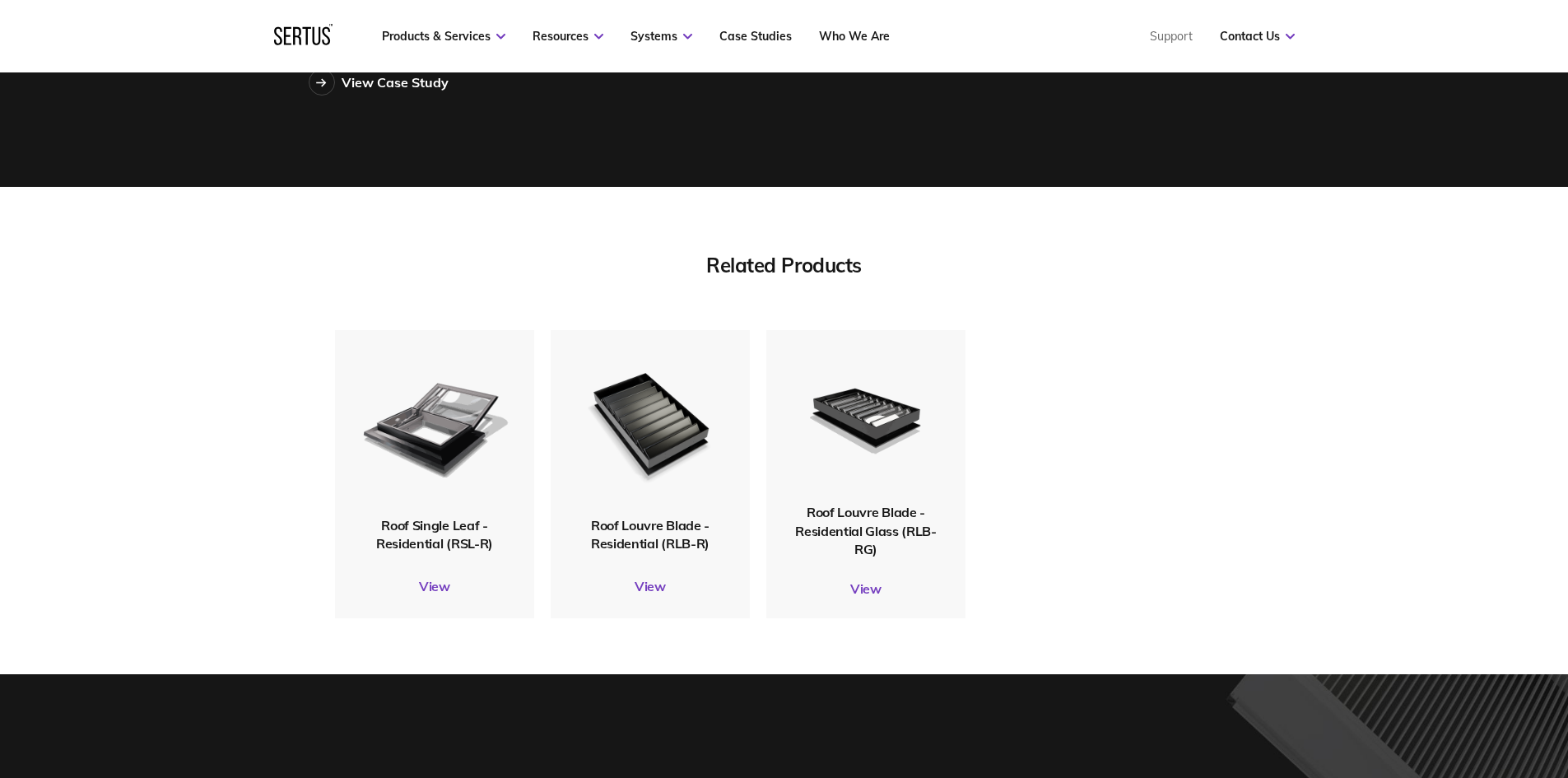
scroll to position [5189, 0]
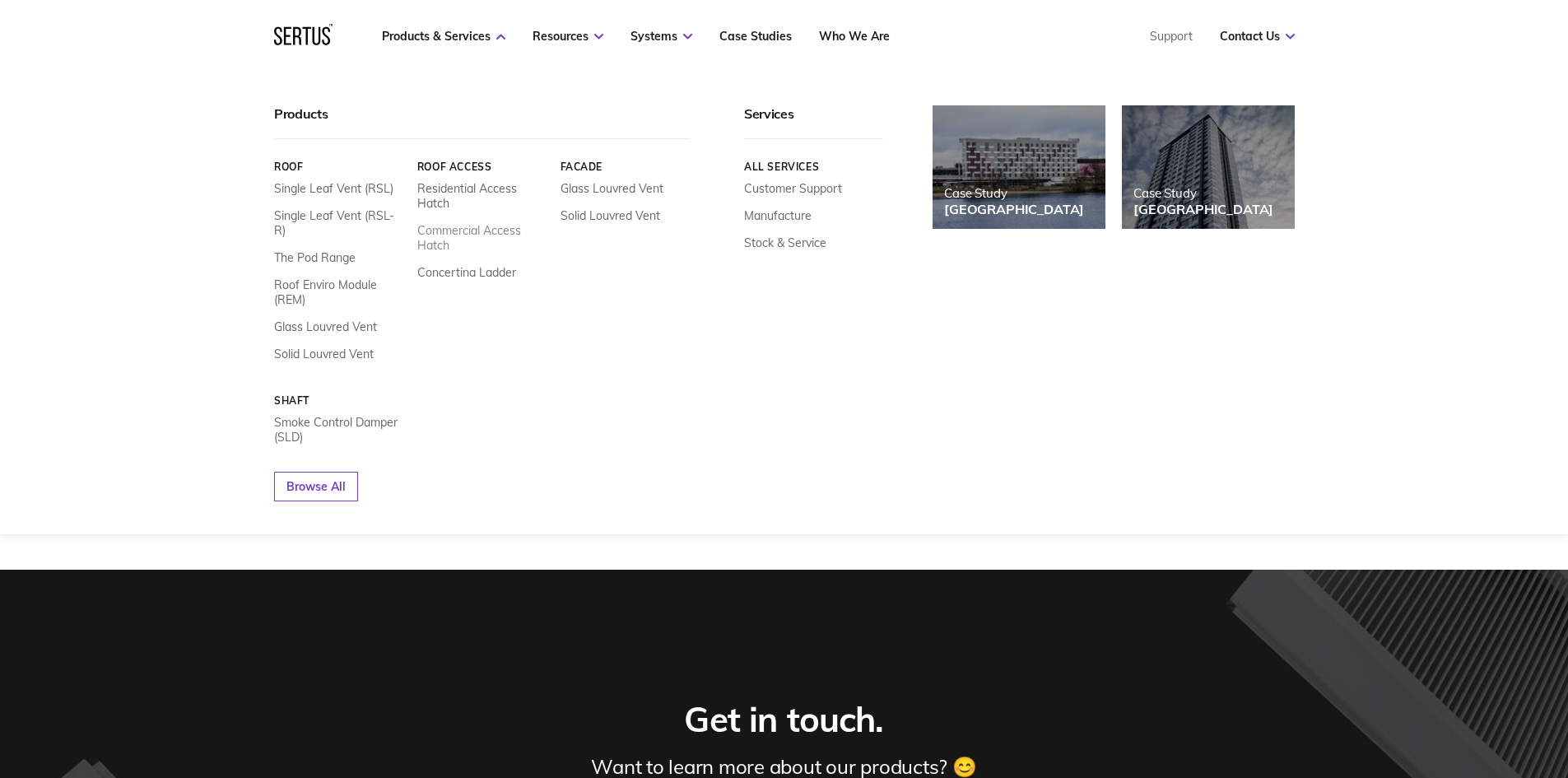
click at [467, 233] on link "Commercial Access Hatch" at bounding box center [481, 238] width 131 height 30
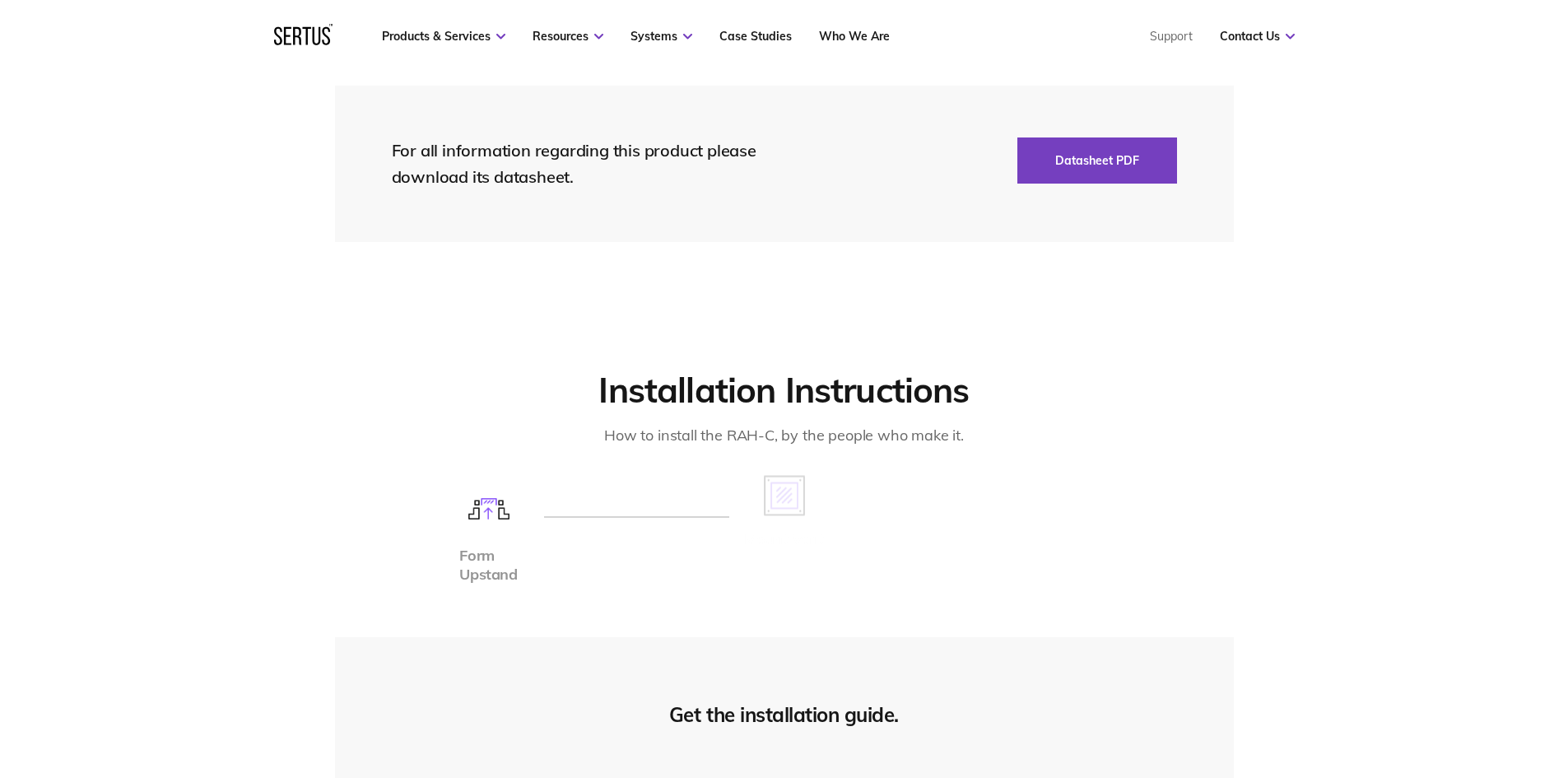
scroll to position [3212, 0]
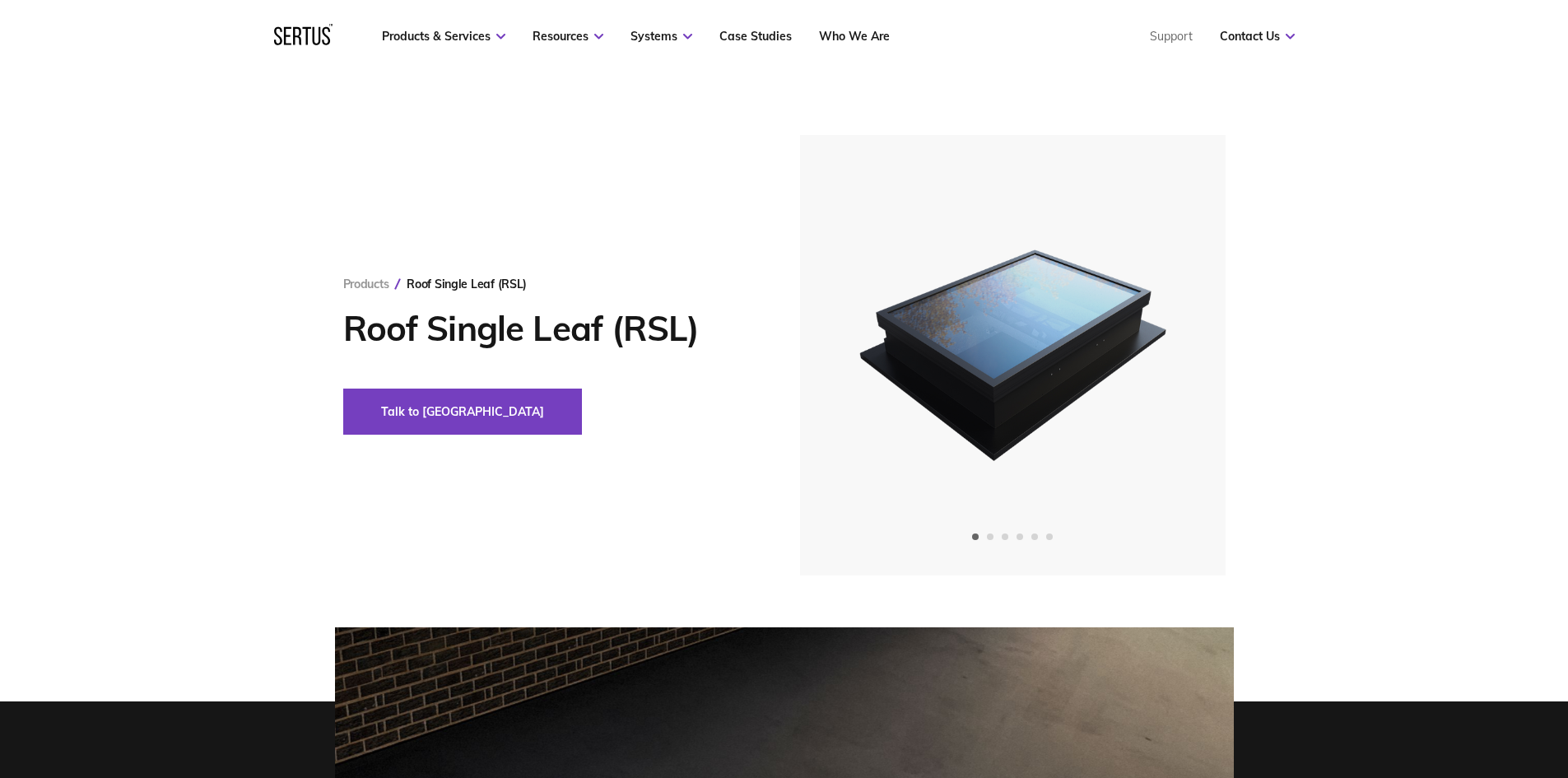
scroll to position [495, 0]
